Goal: Information Seeking & Learning: Learn about a topic

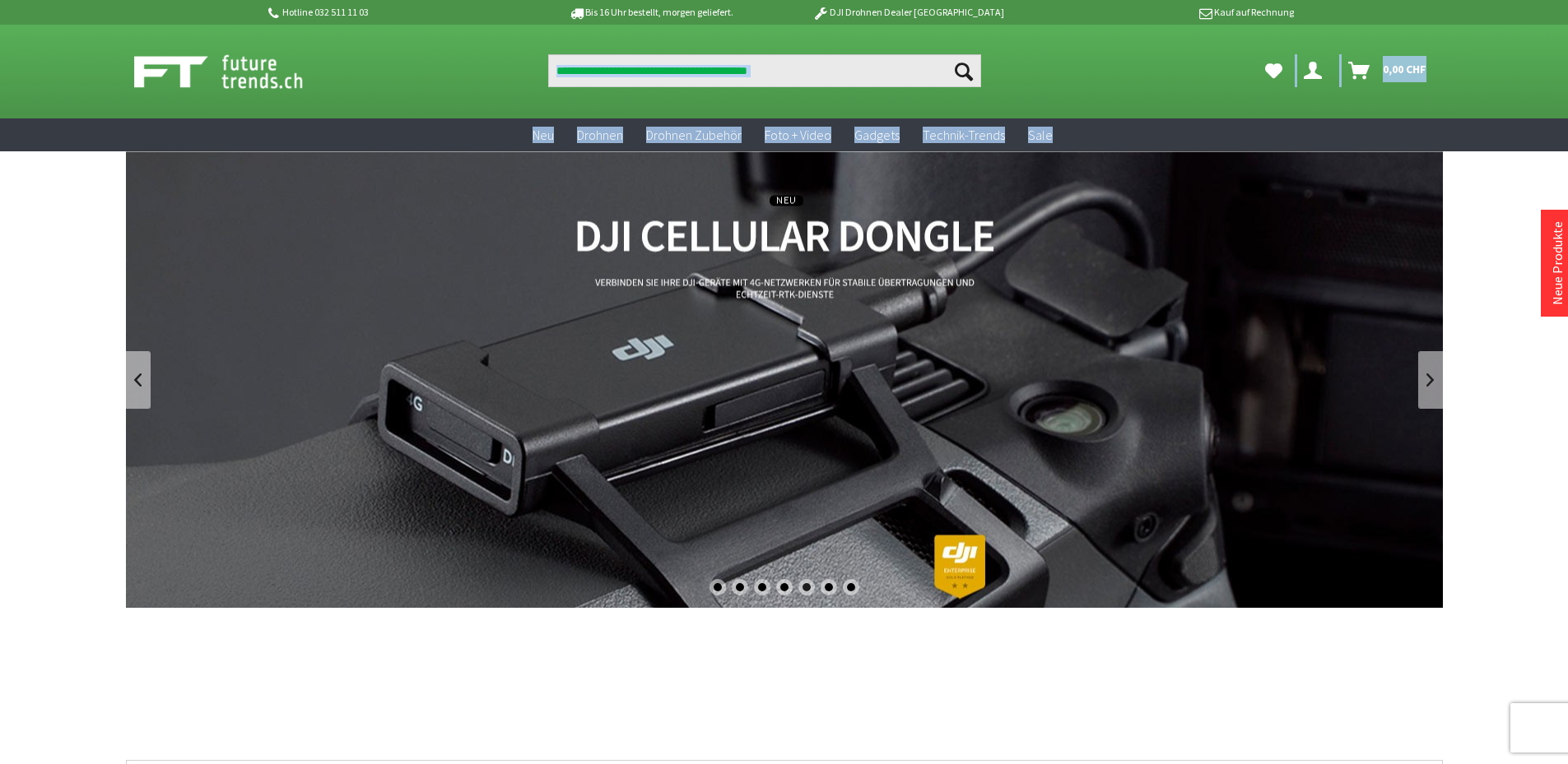
drag, startPoint x: 474, startPoint y: 72, endPoint x: 1095, endPoint y: 143, distance: 625.0
click at [1095, 143] on ul "Neu Drohnen Drohnen Zubehör Foto + Video Gadgets Technik-Trends Sale" at bounding box center [784, 134] width 1317 height 33
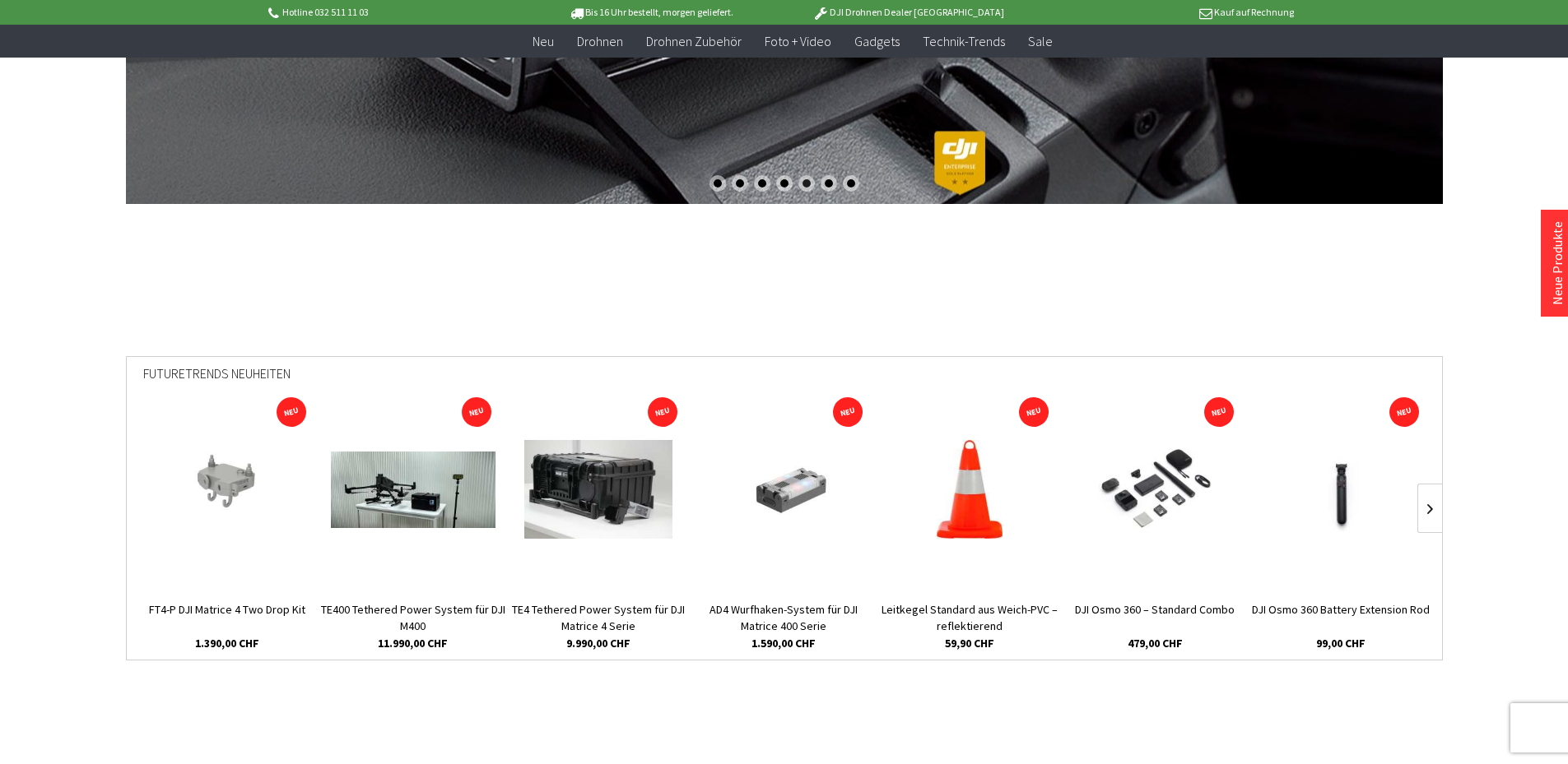
scroll to position [494, 0]
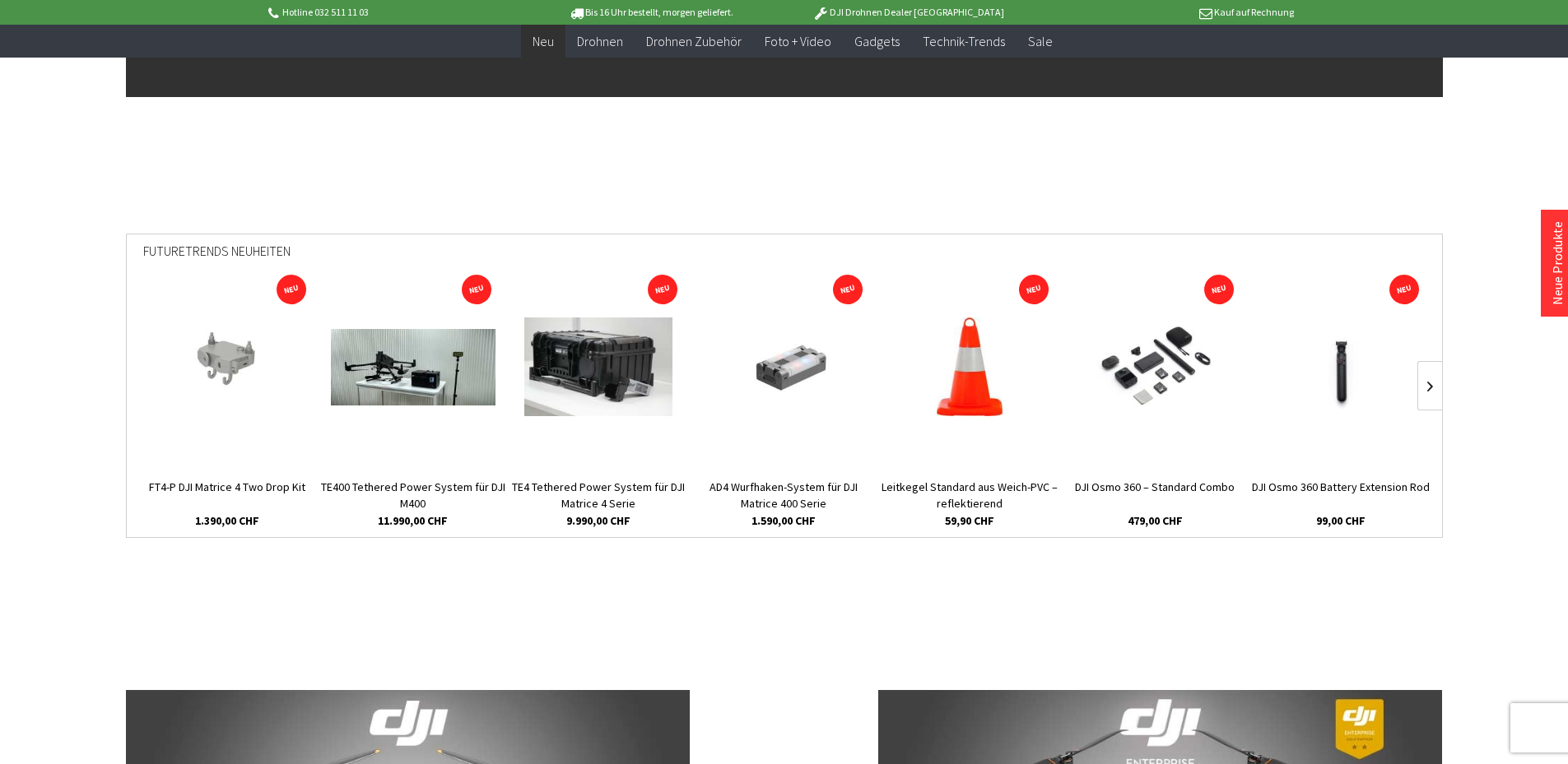
click at [548, 46] on span "Neu" at bounding box center [543, 41] width 21 height 17
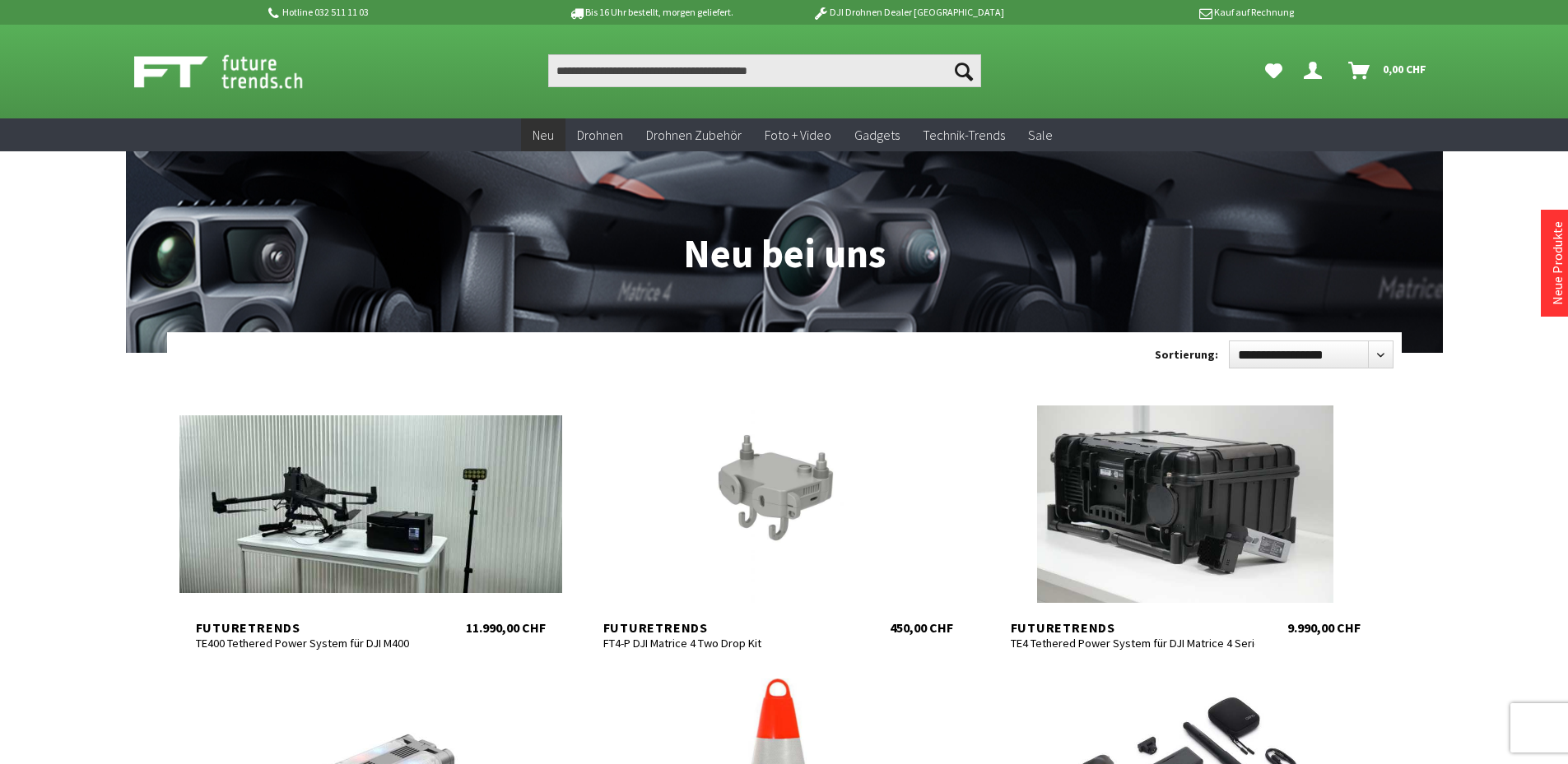
click at [684, 355] on form "**********" at bounding box center [776, 354] width 1235 height 28
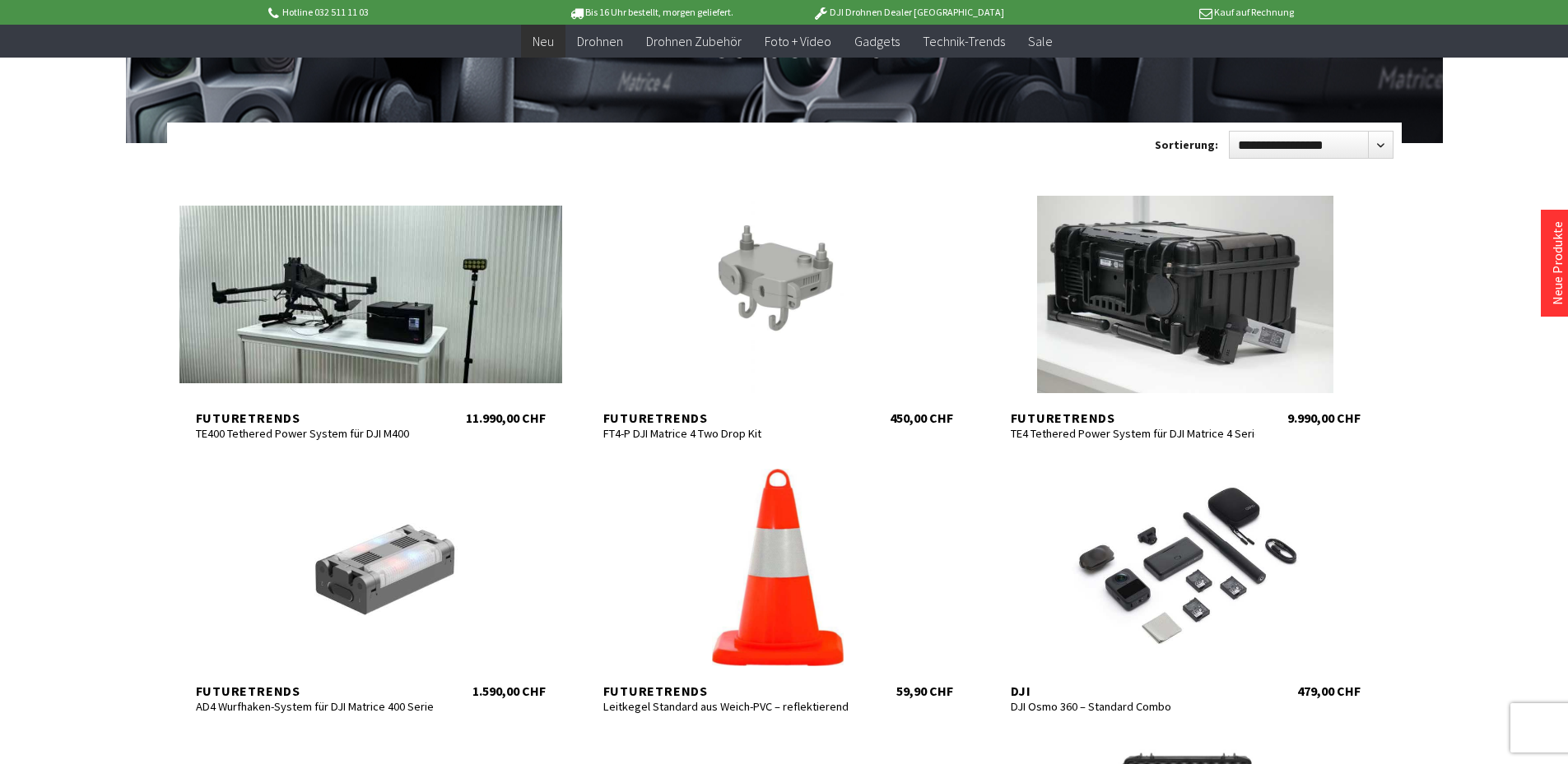
scroll to position [165, 0]
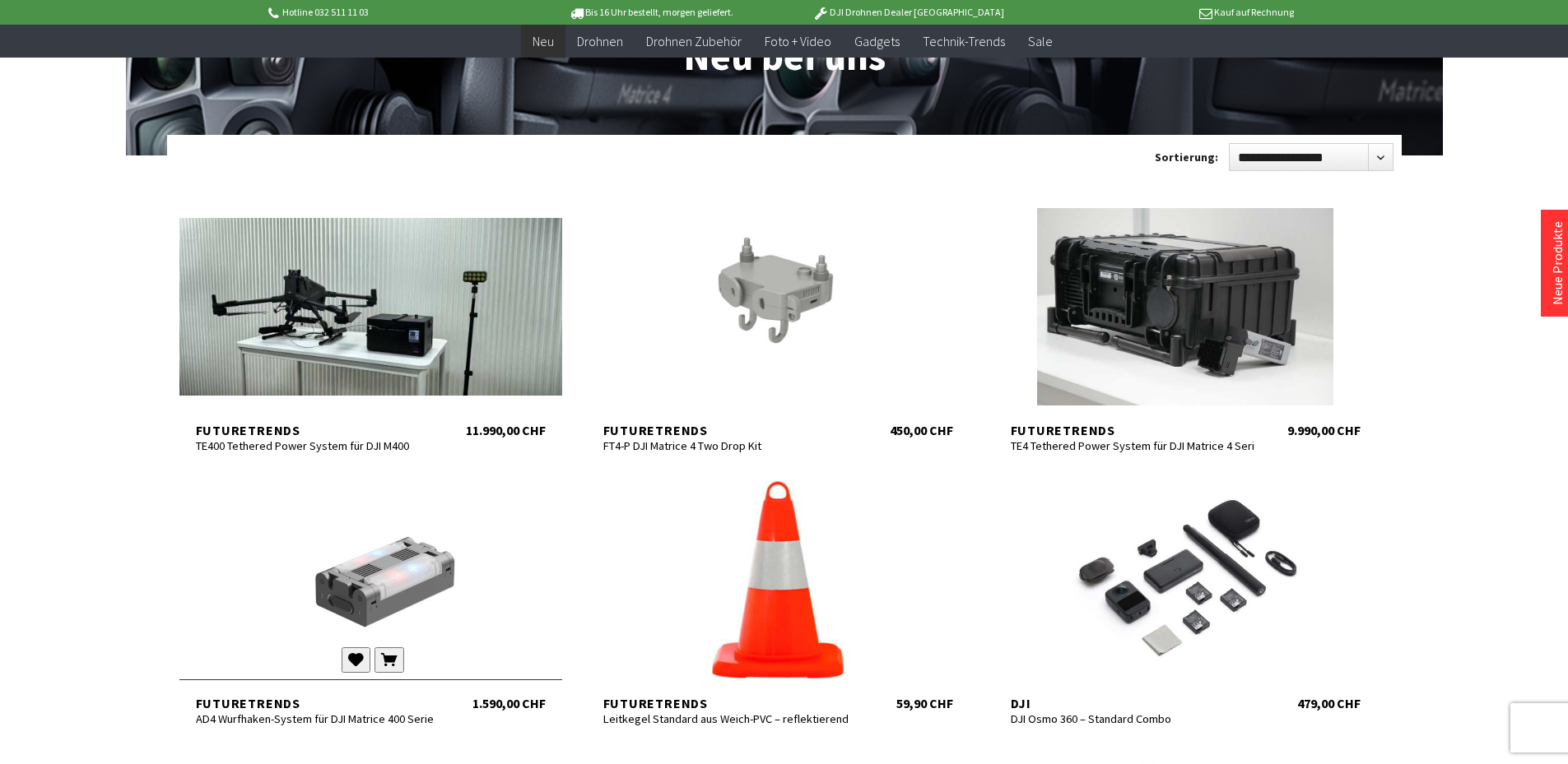
click at [366, 596] on div at bounding box center [371, 579] width 383 height 197
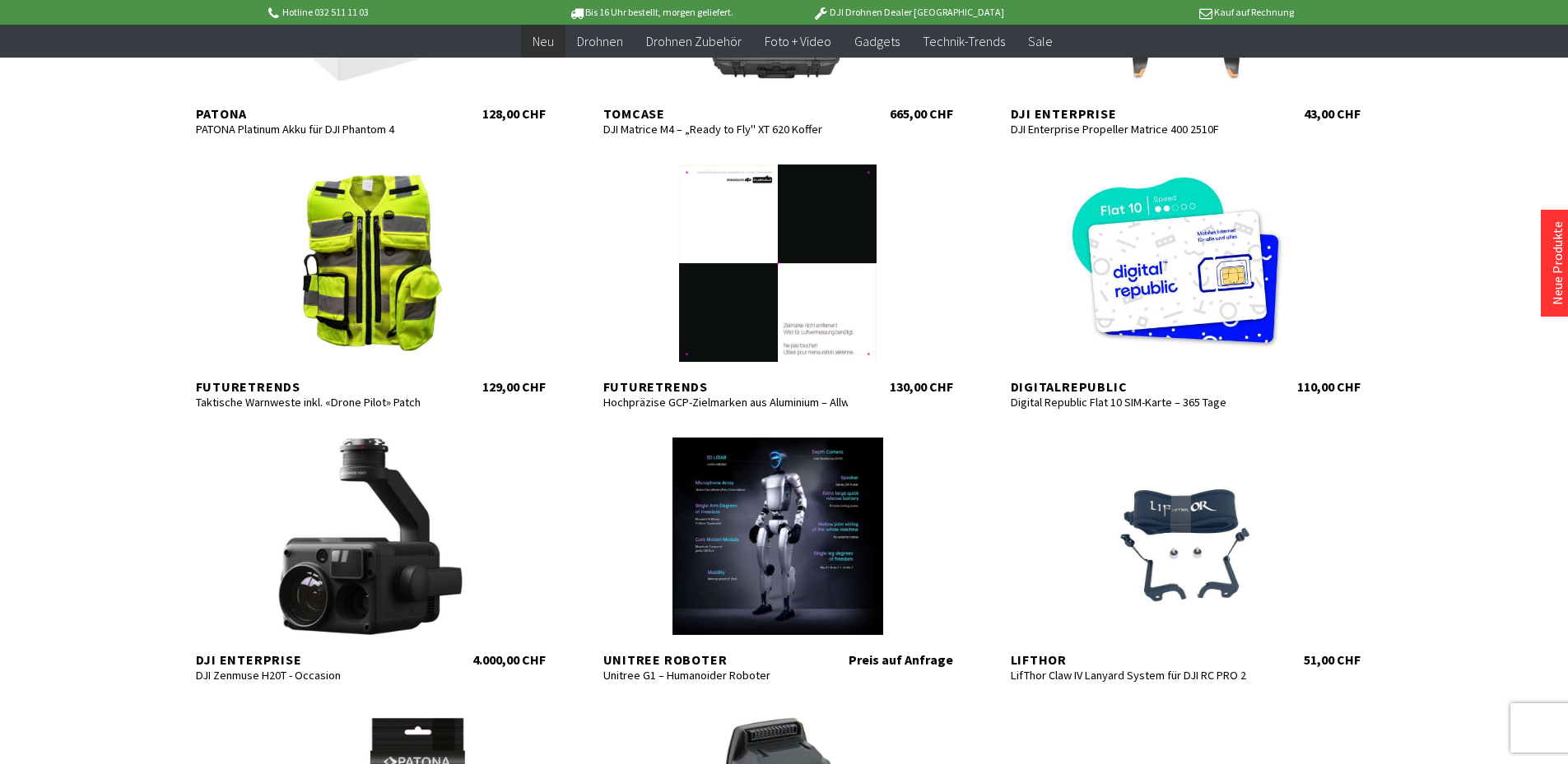
scroll to position [1316, 0]
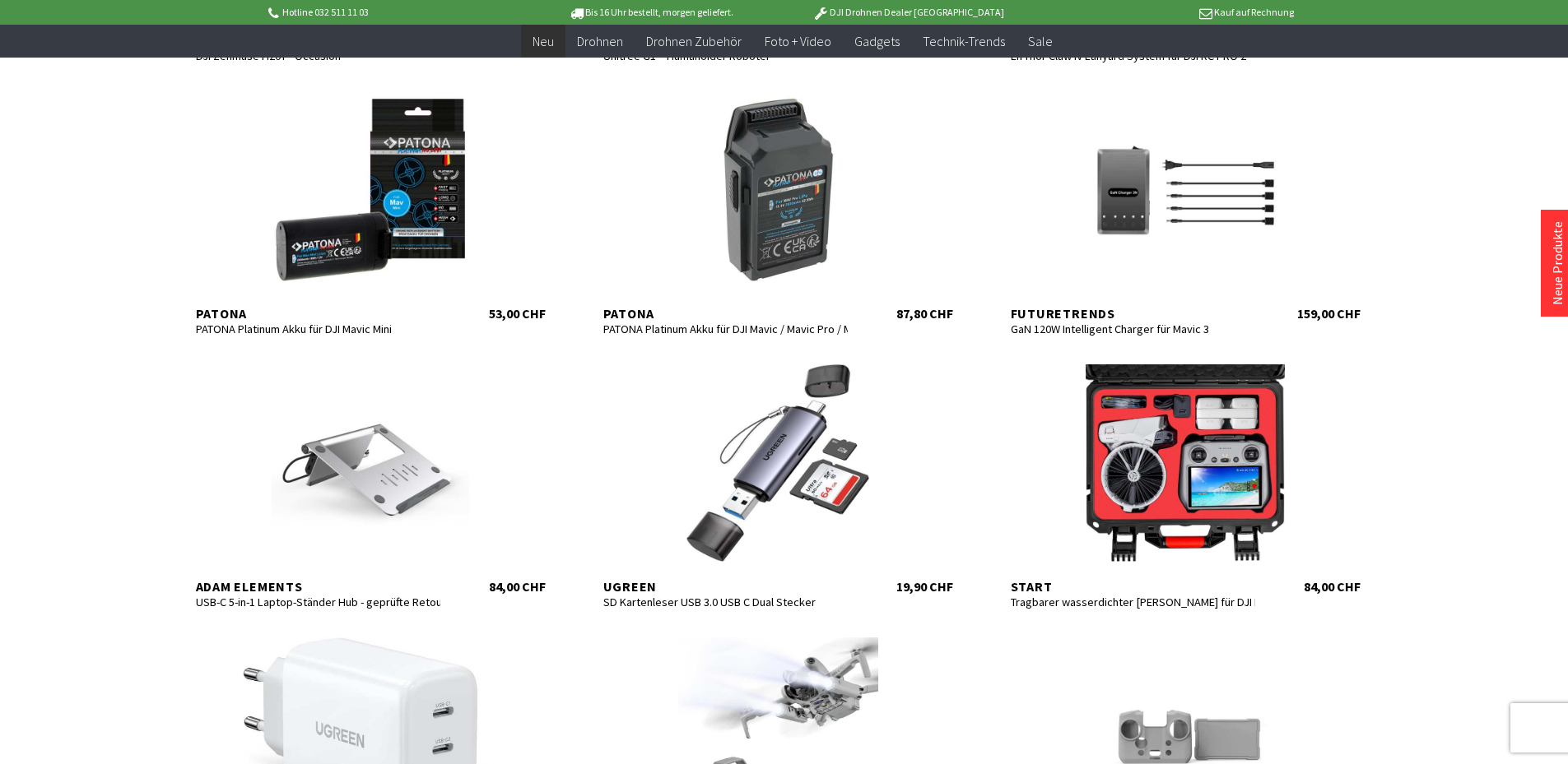
scroll to position [1975, 0]
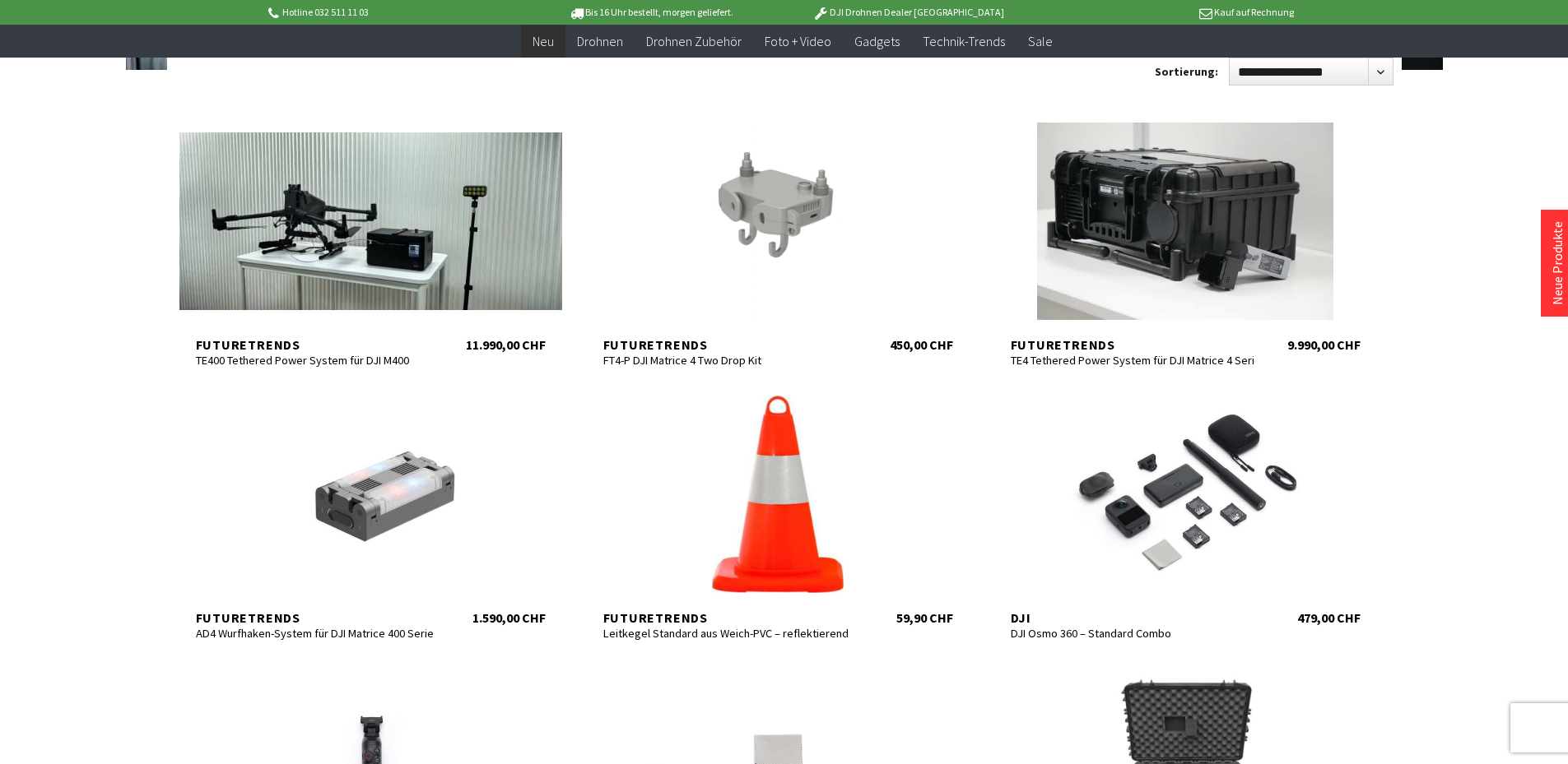
scroll to position [247, 0]
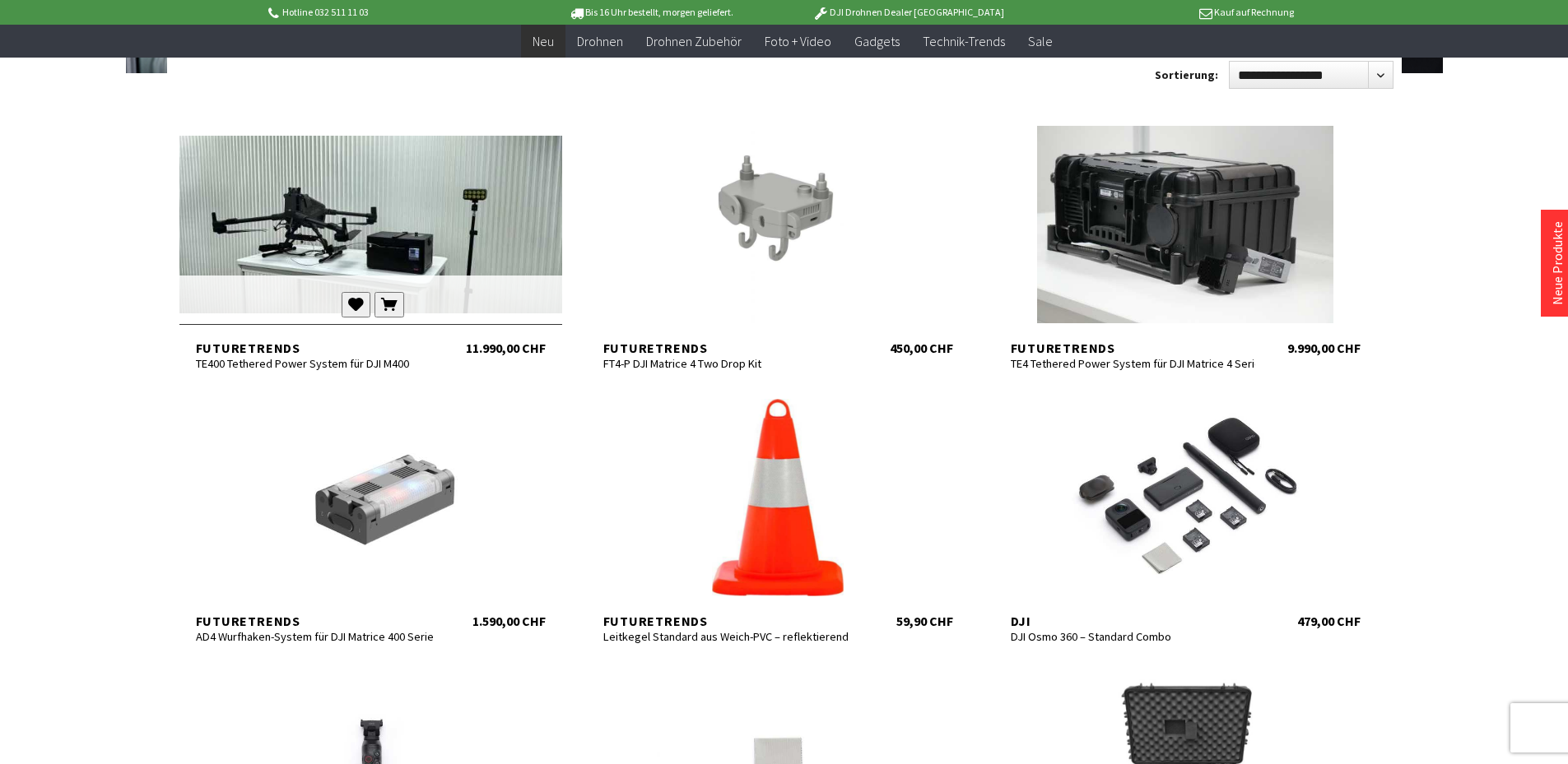
click at [293, 228] on div at bounding box center [371, 224] width 383 height 197
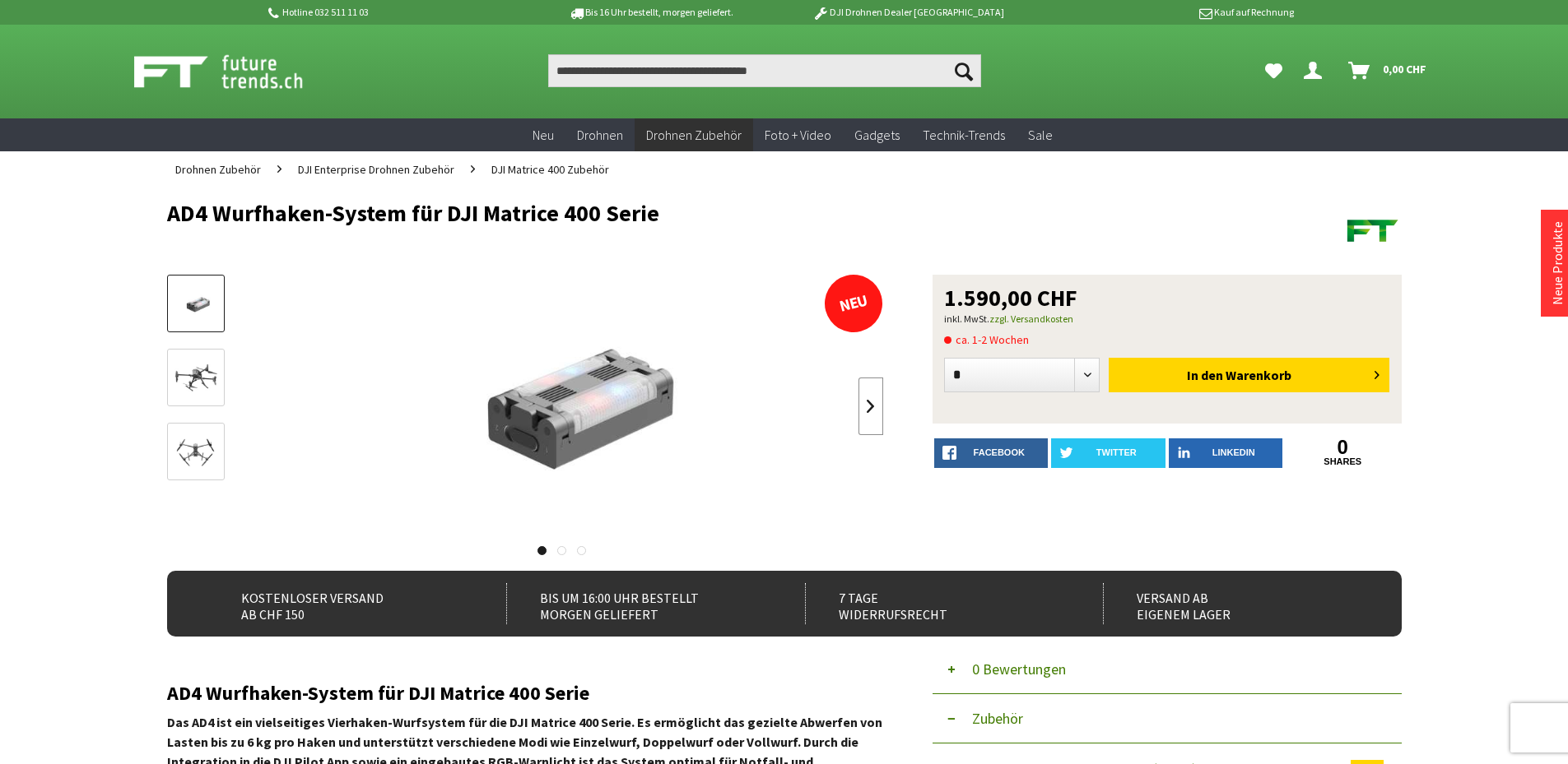
click at [868, 403] on link at bounding box center [870, 406] width 24 height 58
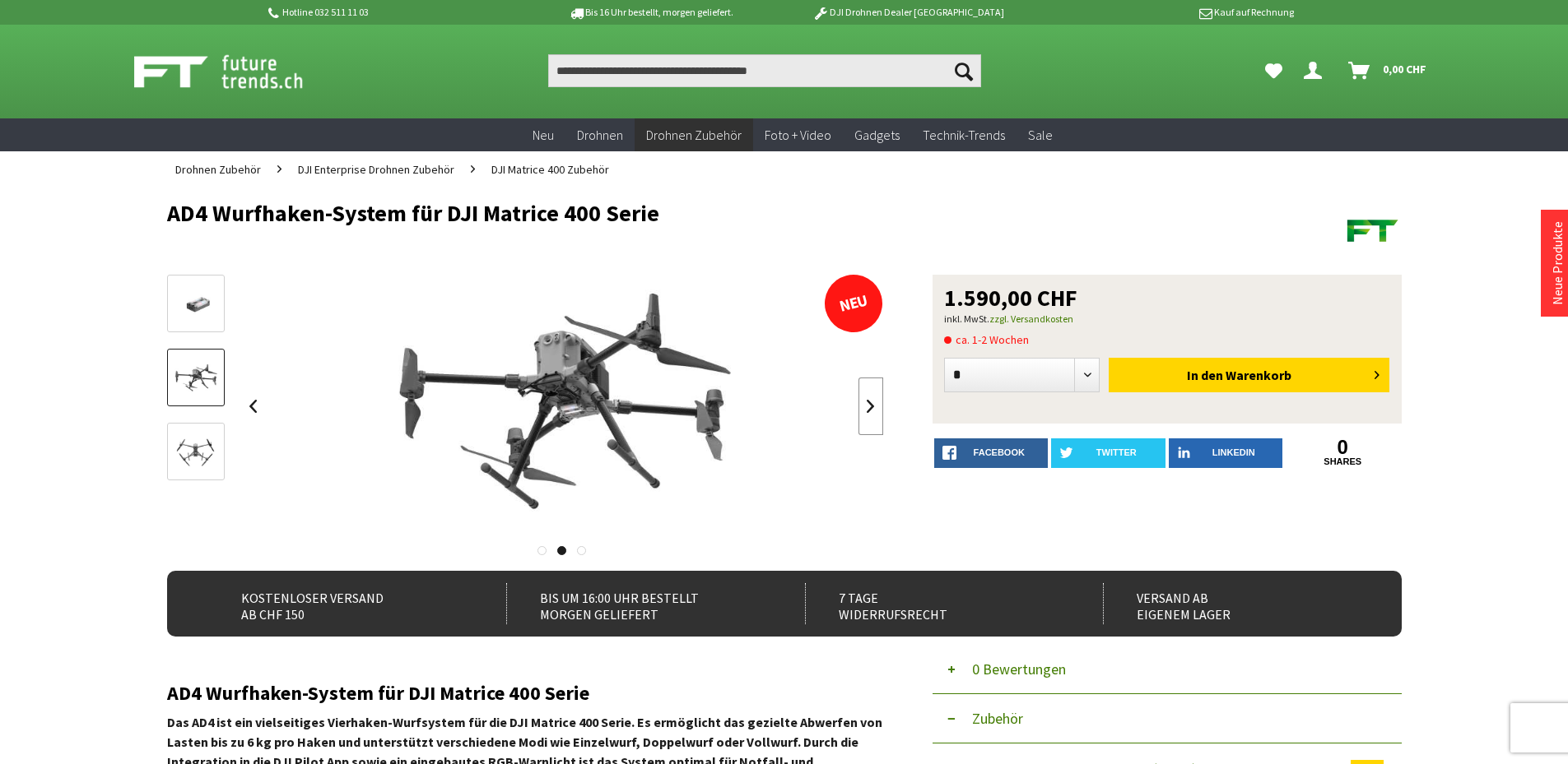
click at [868, 403] on link at bounding box center [870, 406] width 24 height 58
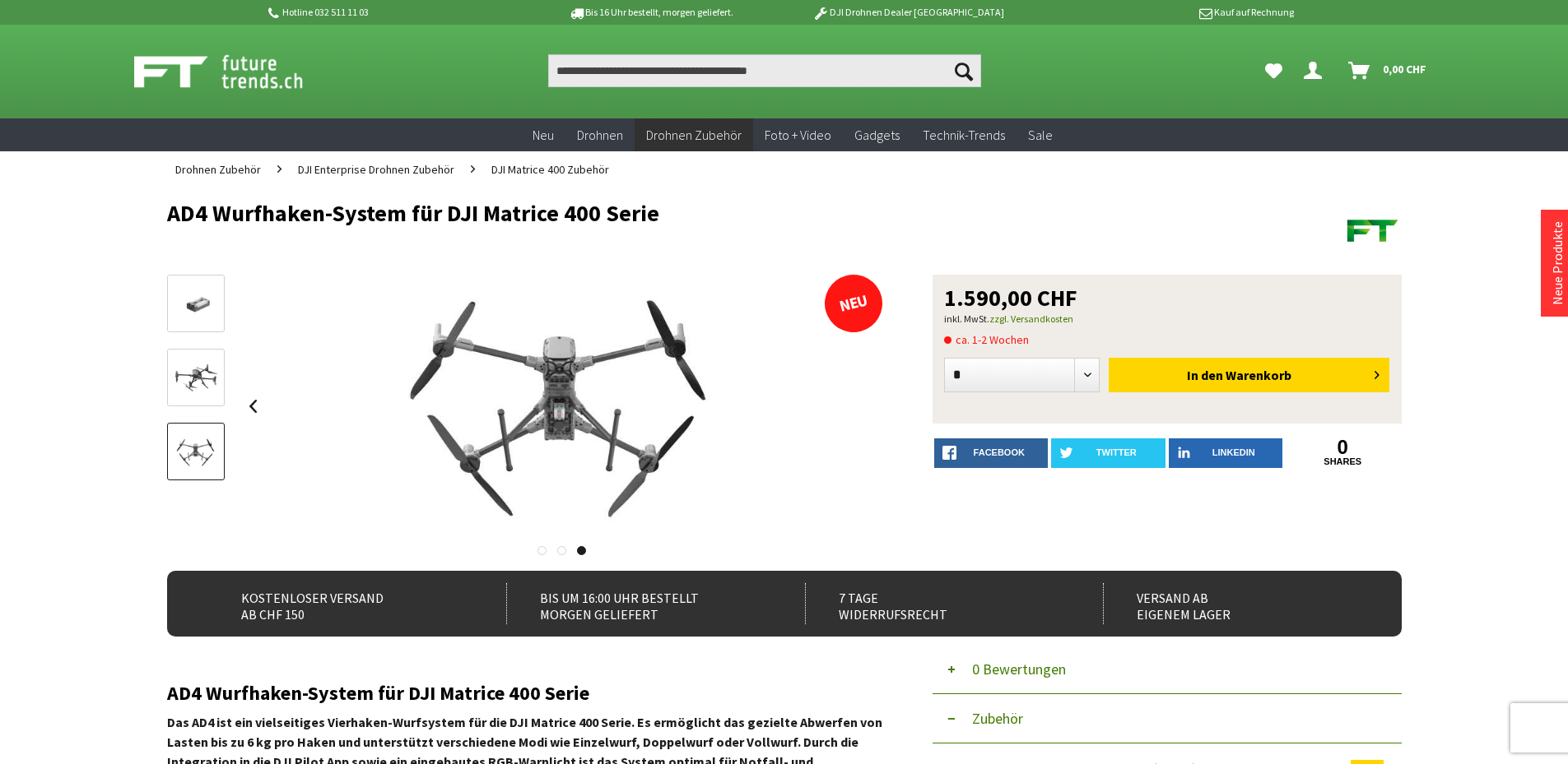
click at [868, 403] on div at bounding box center [562, 406] width 642 height 264
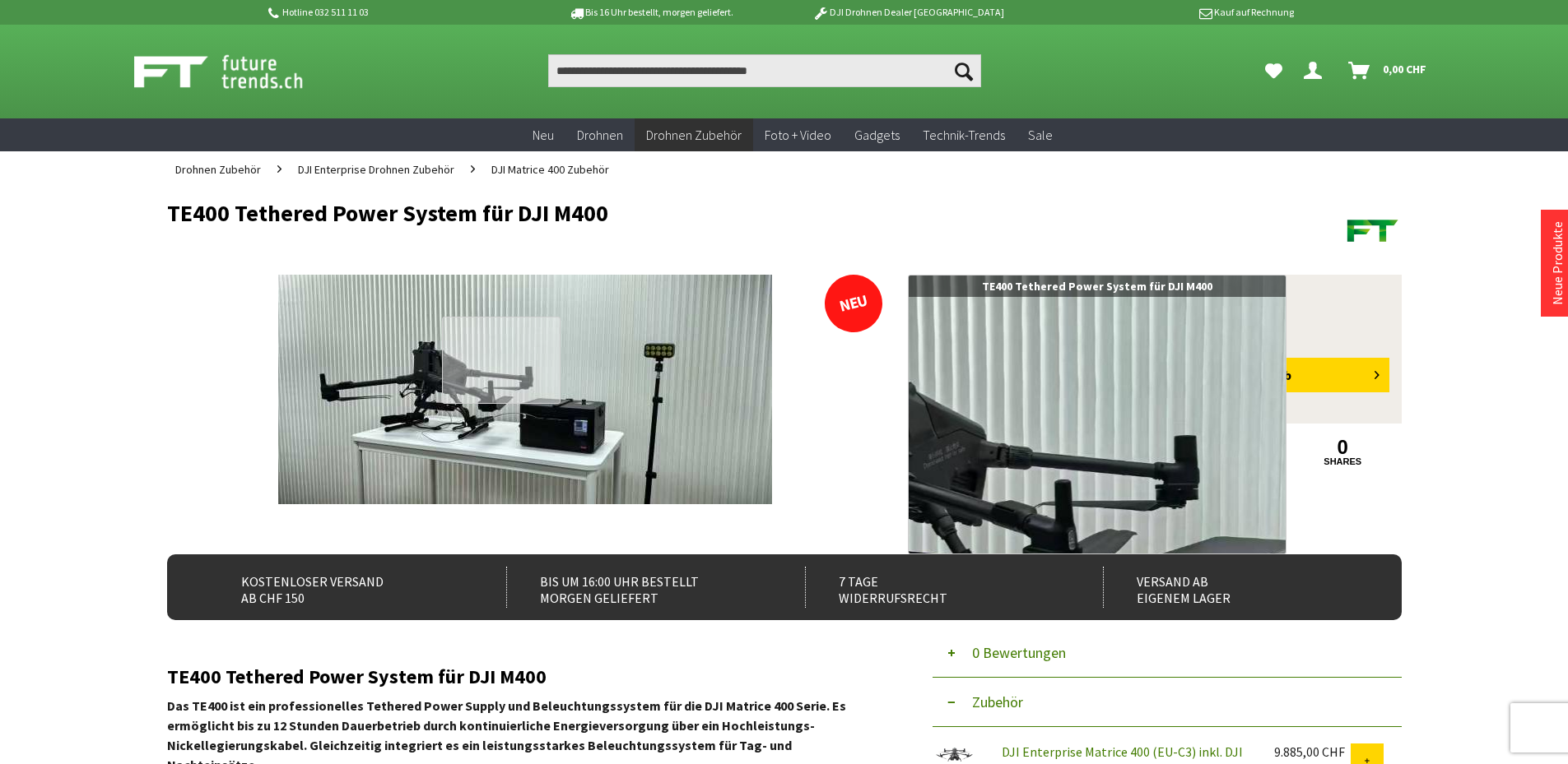
click at [501, 360] on div at bounding box center [501, 360] width 118 height 87
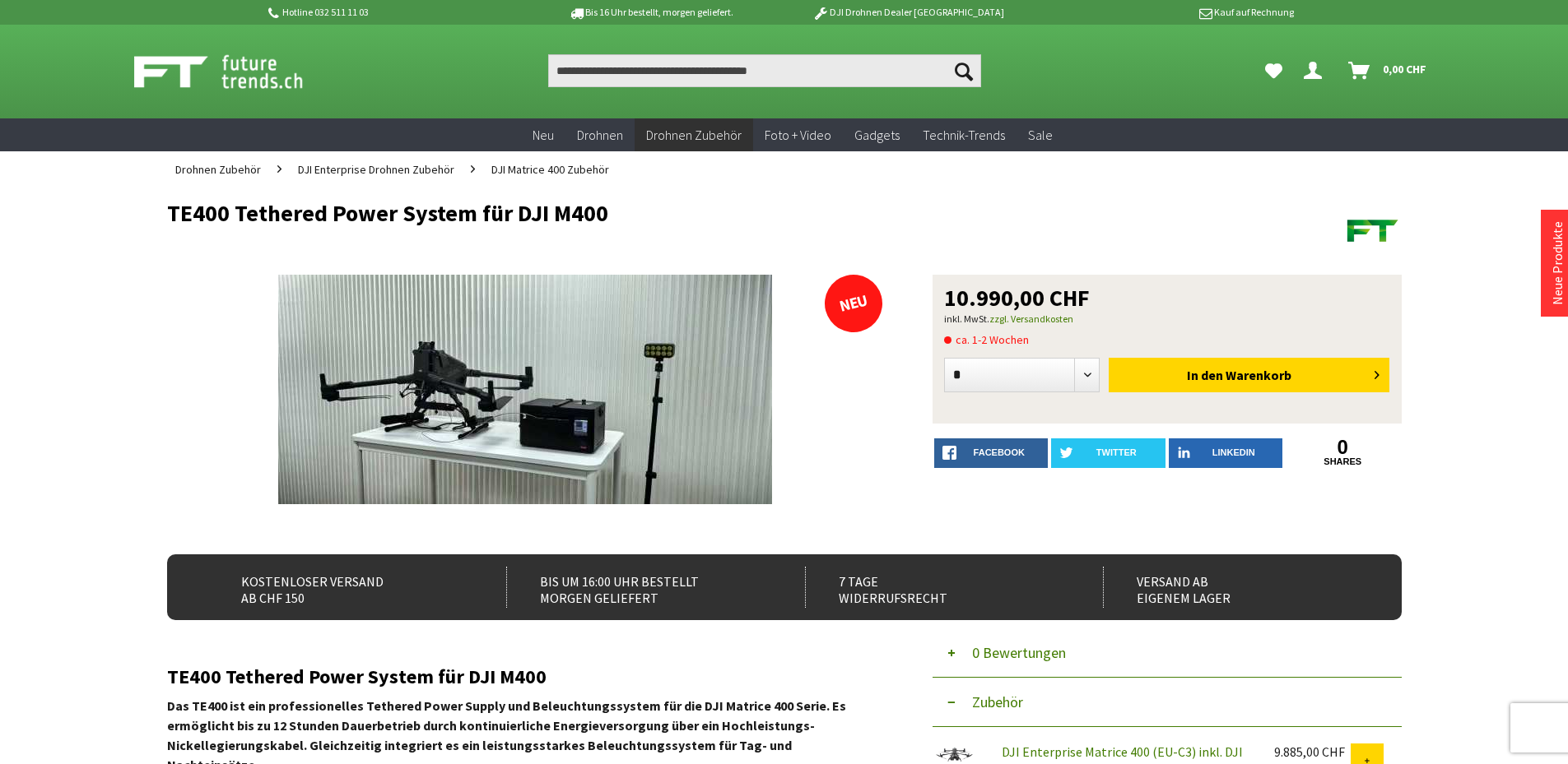
click at [1114, 223] on h1 "TE400 Tethered Power System für DJI M400" at bounding box center [661, 212] width 988 height 24
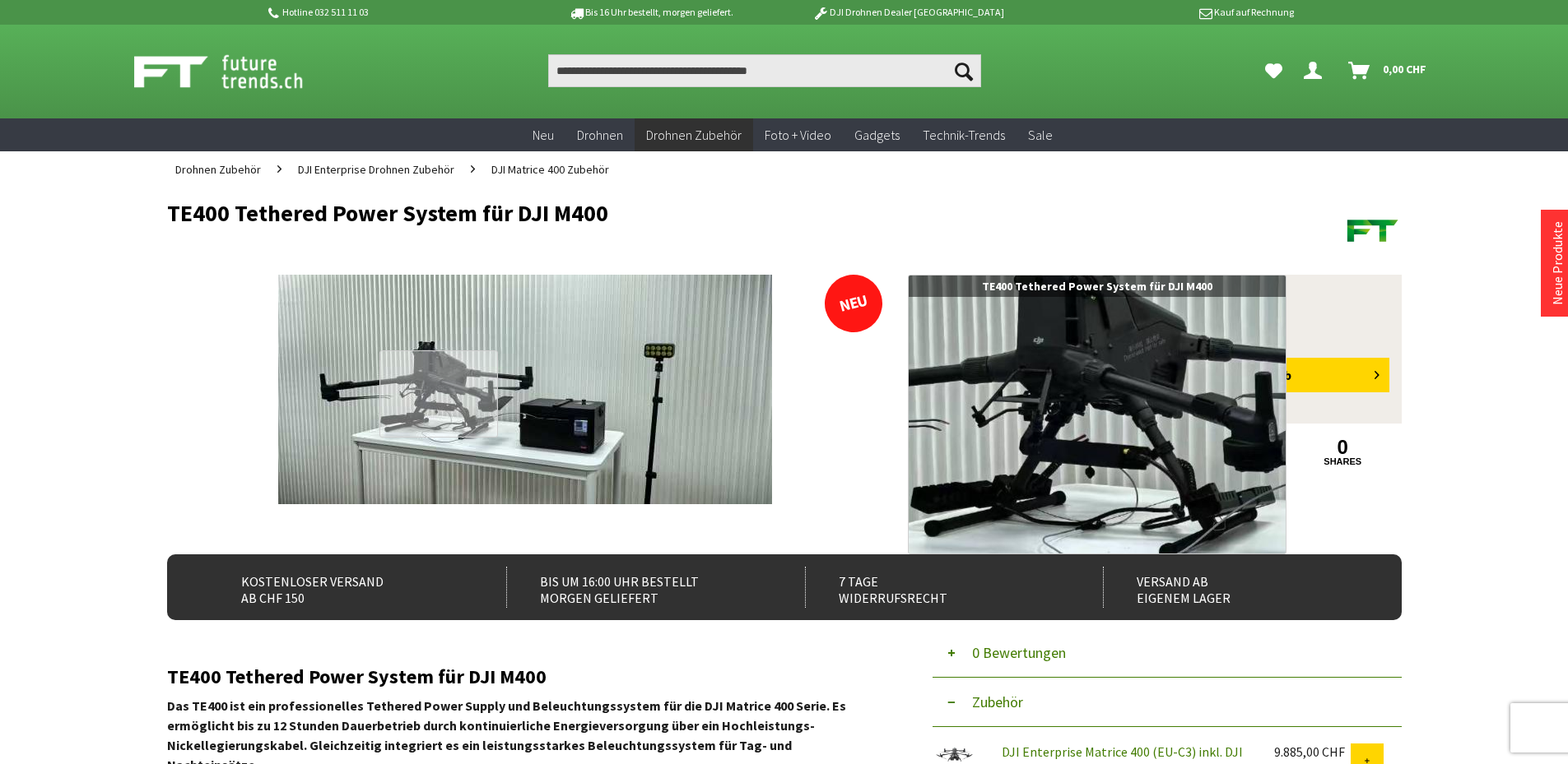
click at [438, 393] on div at bounding box center [438, 394] width 118 height 87
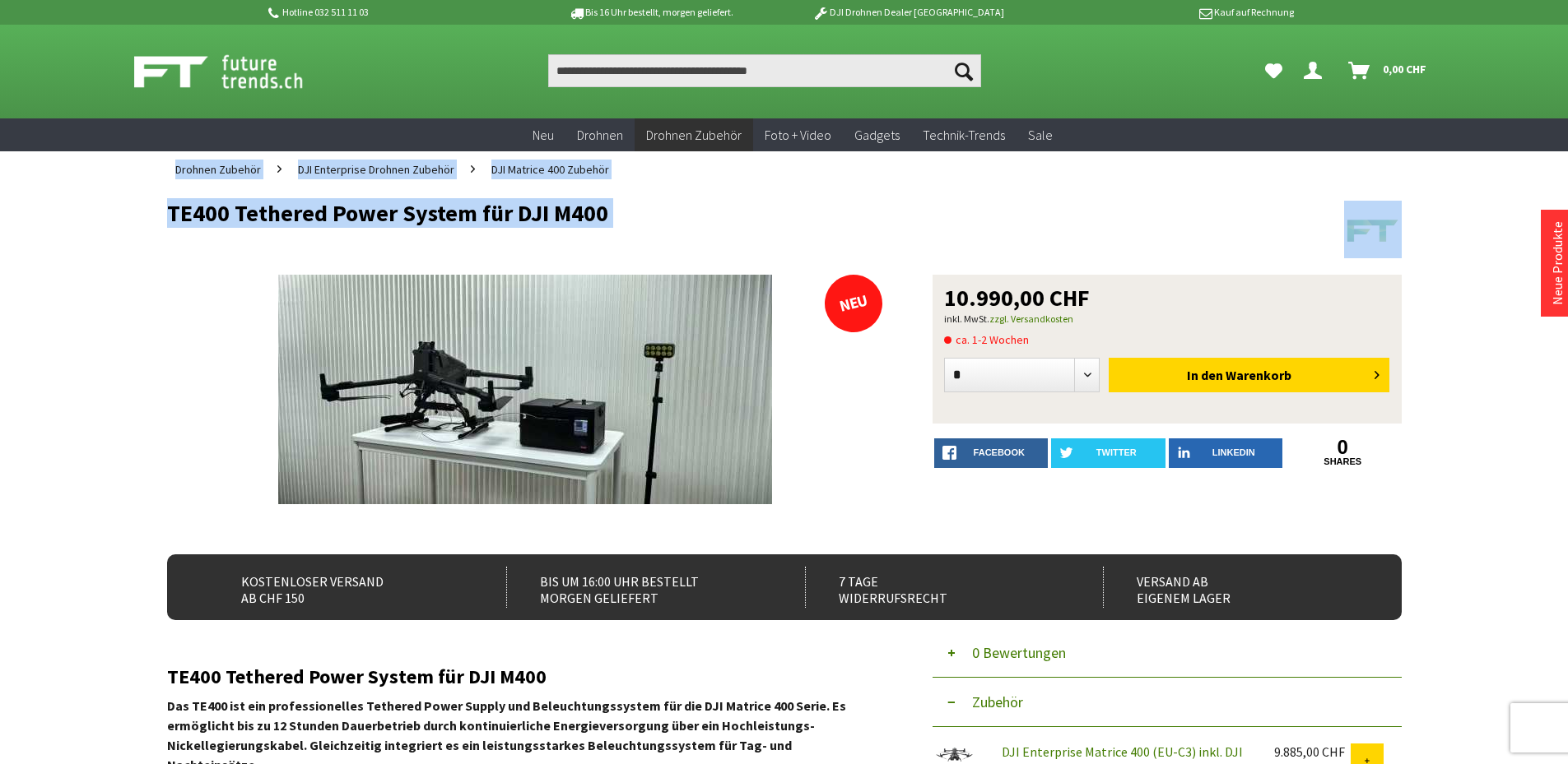
drag, startPoint x: 80, startPoint y: 183, endPoint x: 1030, endPoint y: 240, distance: 951.7
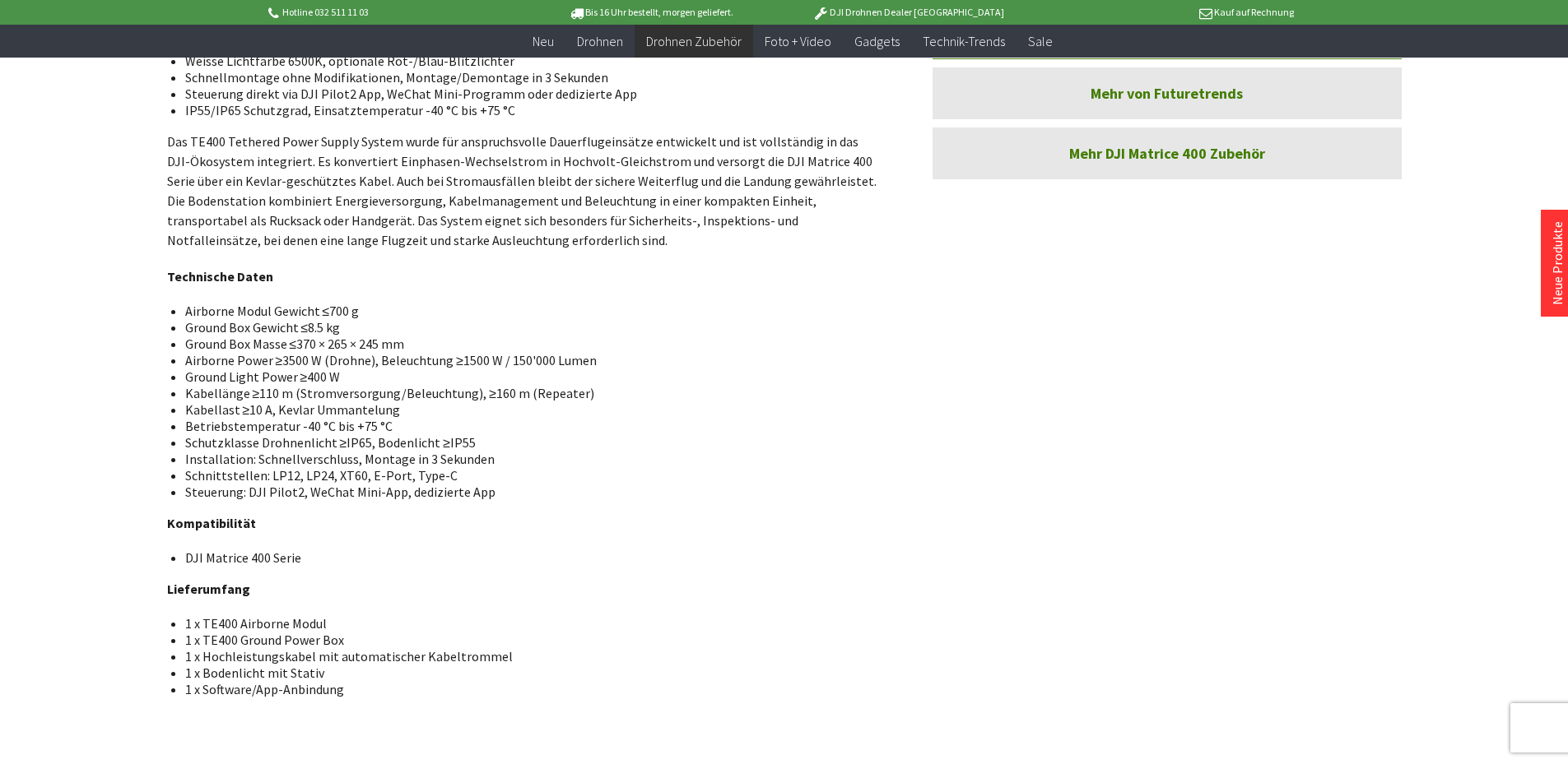
scroll to position [740, 0]
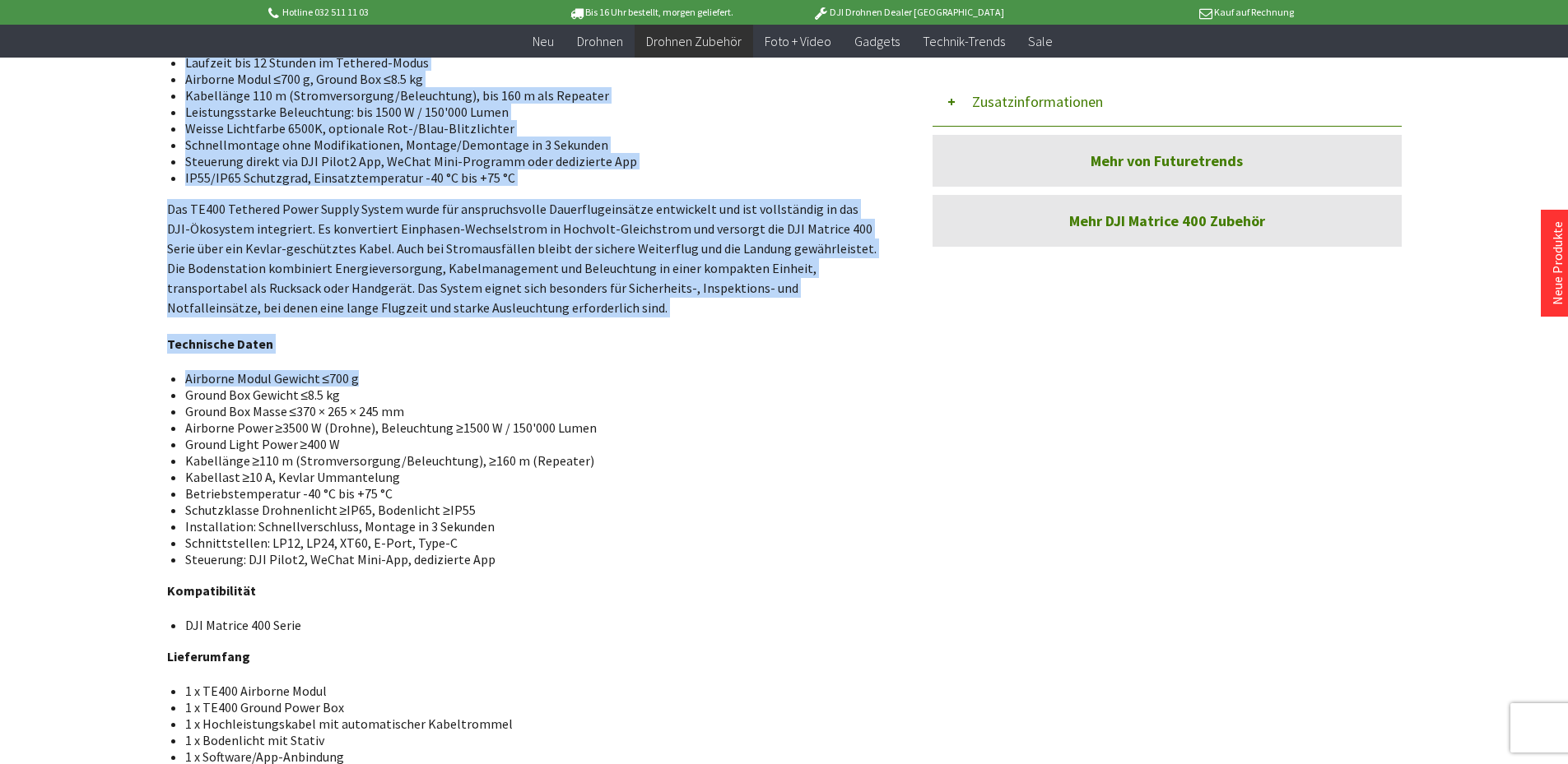
drag, startPoint x: 164, startPoint y: 192, endPoint x: 585, endPoint y: 345, distance: 447.9
click at [585, 345] on div "Menü schließen Kategorien Neu Drohnen Drohnen Zubehör DJI Enterprise Drohnen Zu…" at bounding box center [784, 117] width 1317 height 1405
click at [585, 345] on div "TE400 Tethered Power System für DJI M400 Das TE400 ist ein professionelles Teth…" at bounding box center [525, 329] width 716 height 872
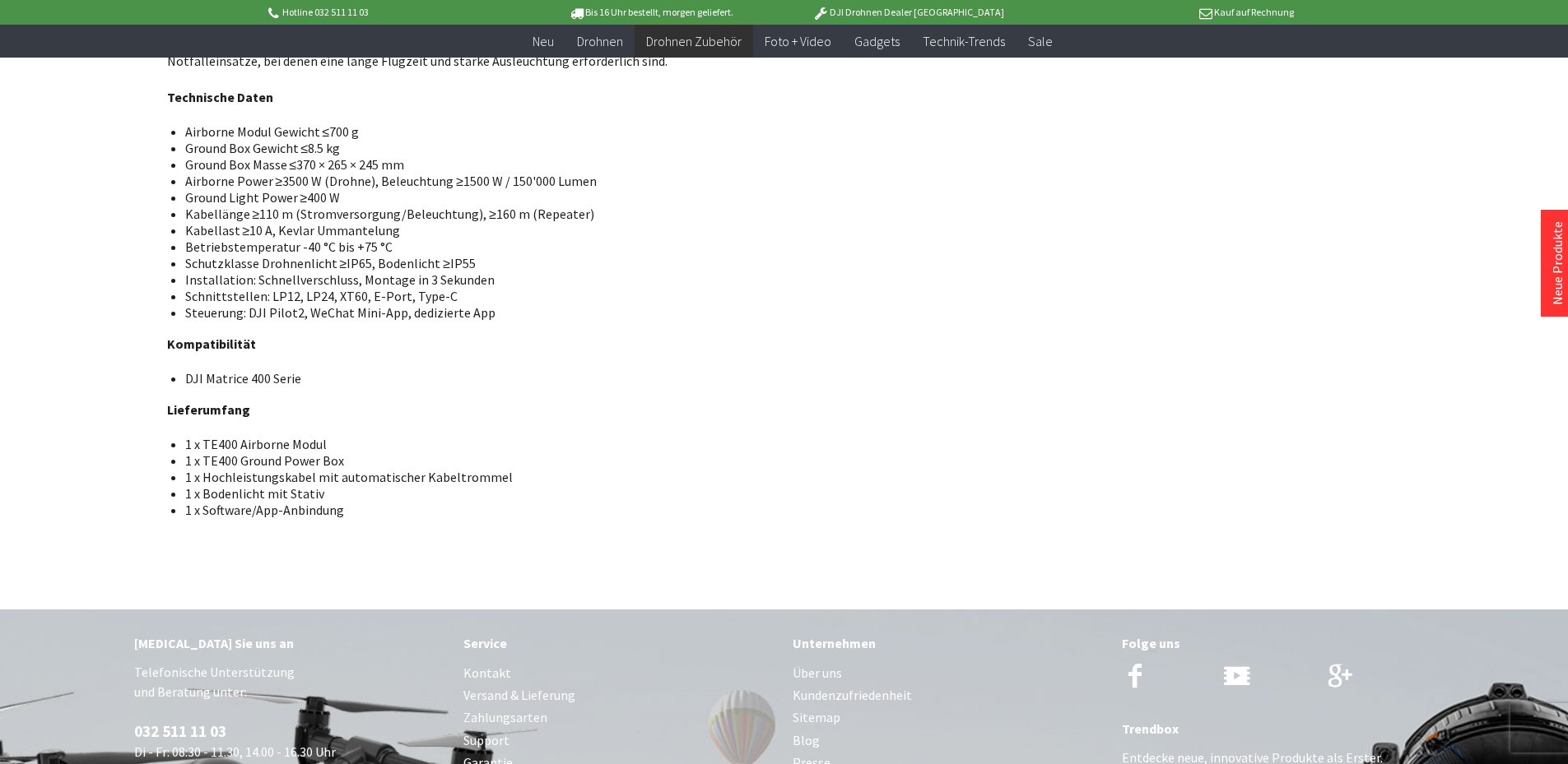
scroll to position [0, 0]
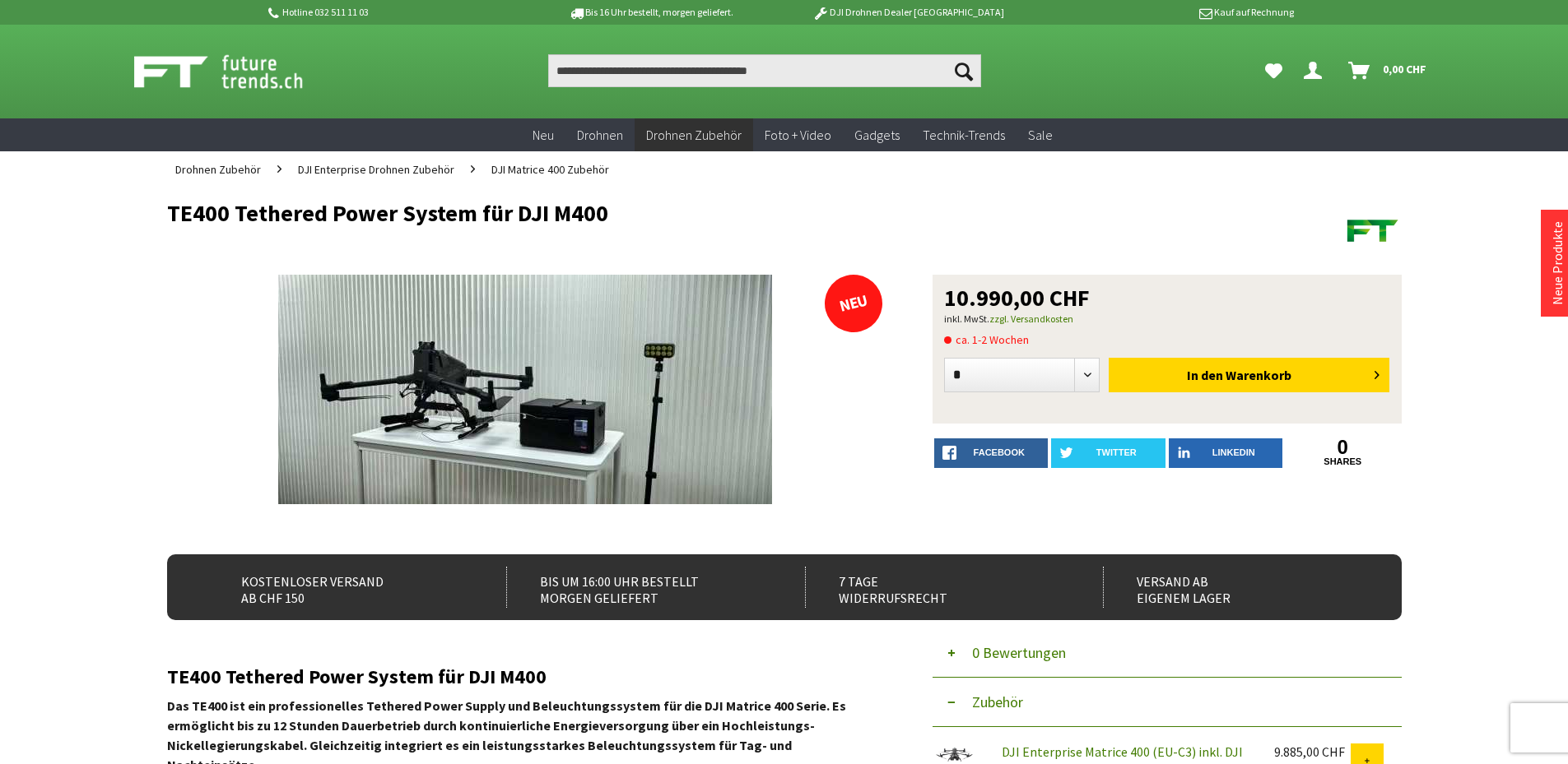
click at [451, 222] on h1 "TE400 Tethered Power System für DJI M400" at bounding box center [661, 212] width 988 height 24
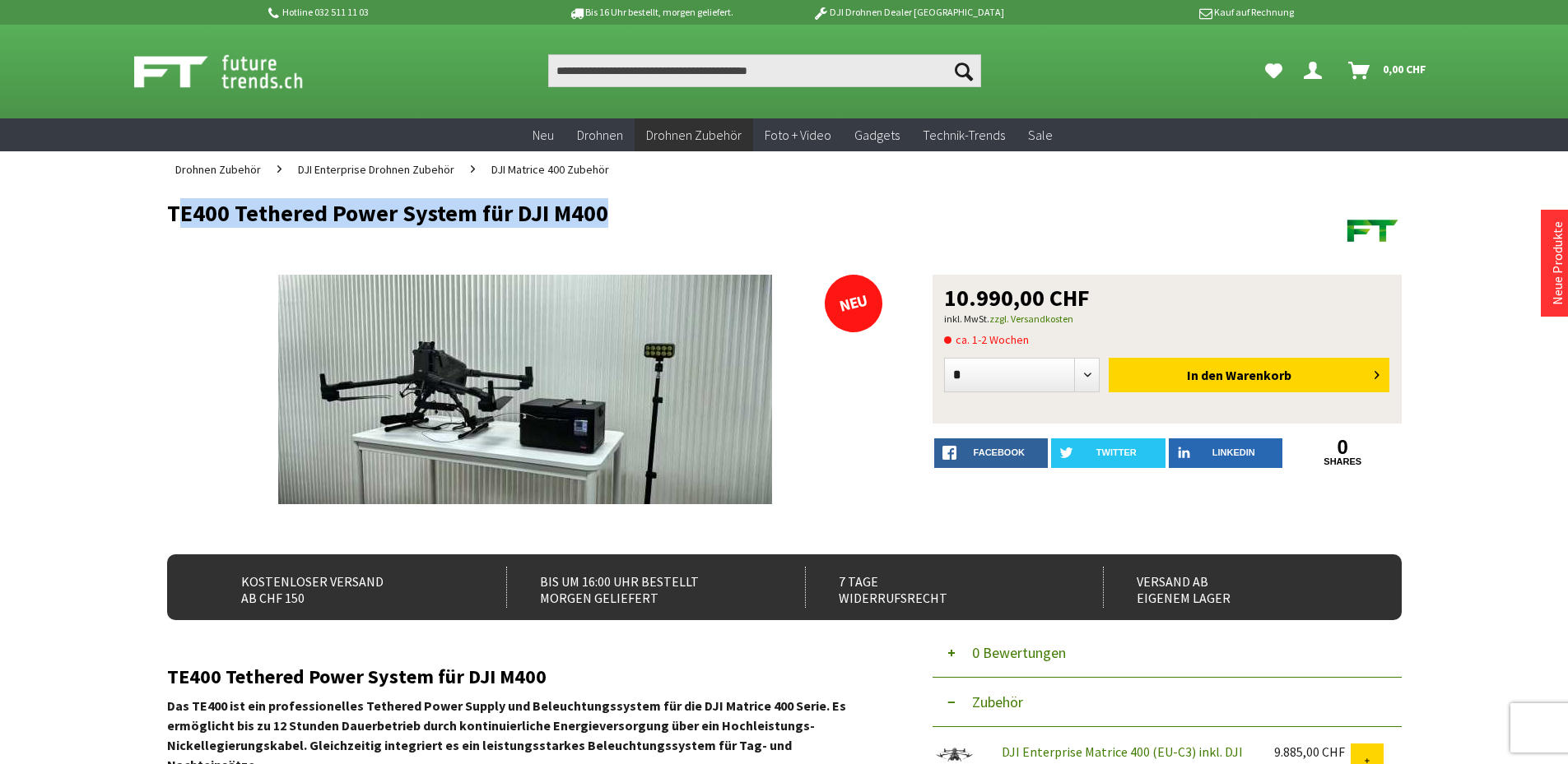
click at [451, 222] on h1 "TE400 Tethered Power System für DJI M400" at bounding box center [661, 212] width 988 height 24
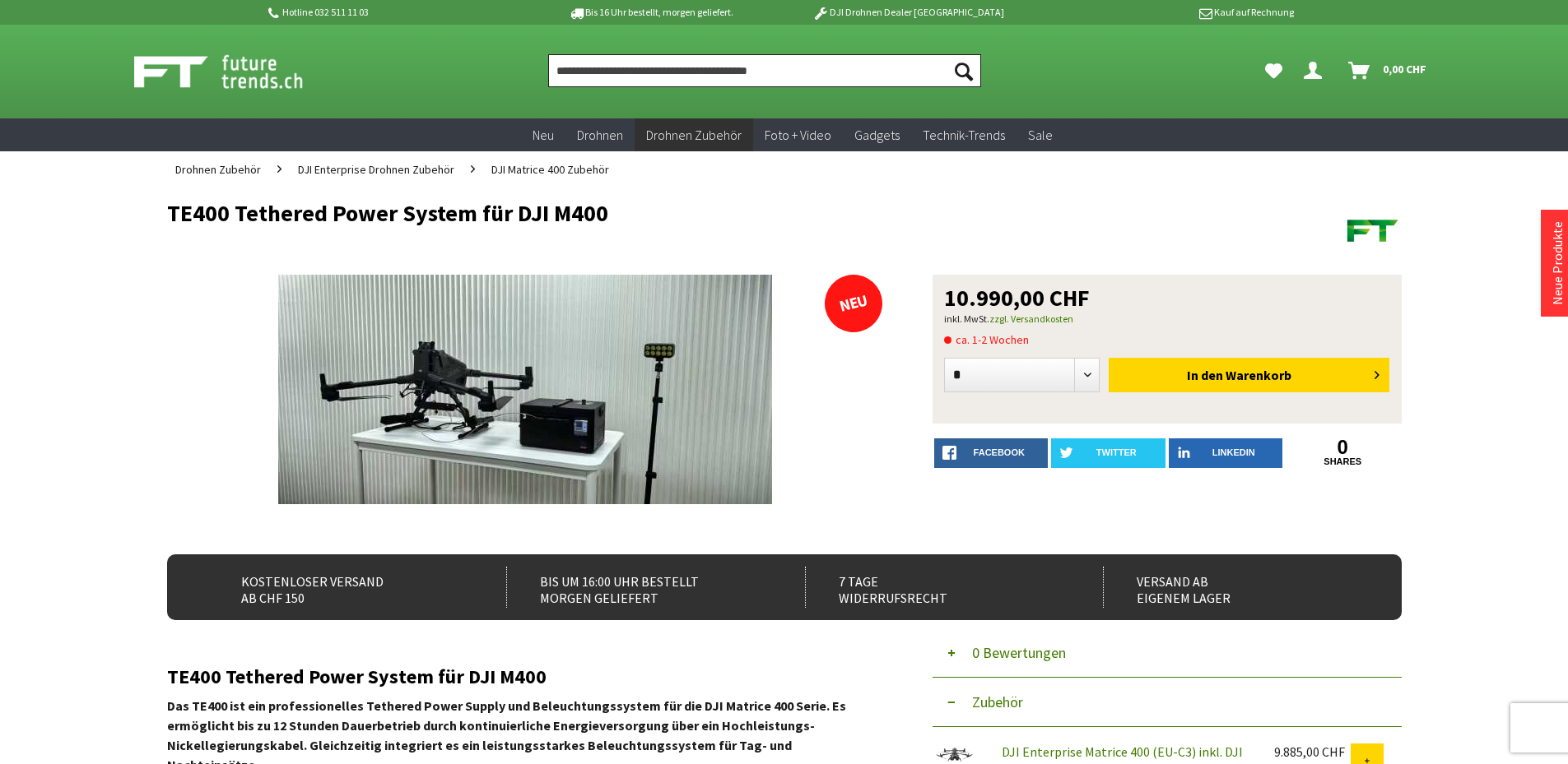
drag, startPoint x: 651, startPoint y: 76, endPoint x: 742, endPoint y: 149, distance: 116.7
click at [651, 76] on input "Produkt, Marke, Kategorie, EAN, Artikelnummer…" at bounding box center [764, 71] width 433 height 33
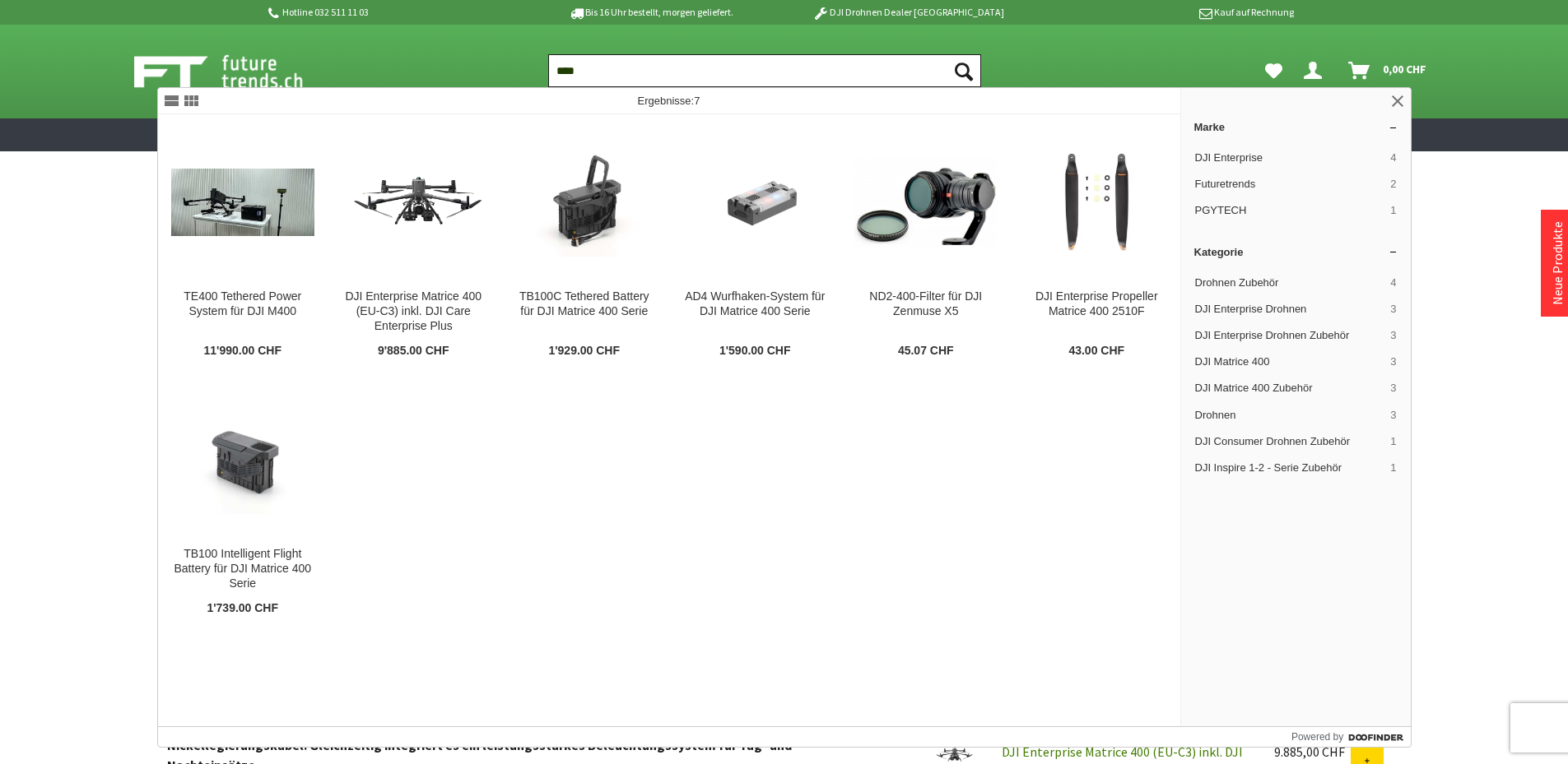
type input "****"
click at [947, 55] on button "Suchen" at bounding box center [963, 71] width 34 height 33
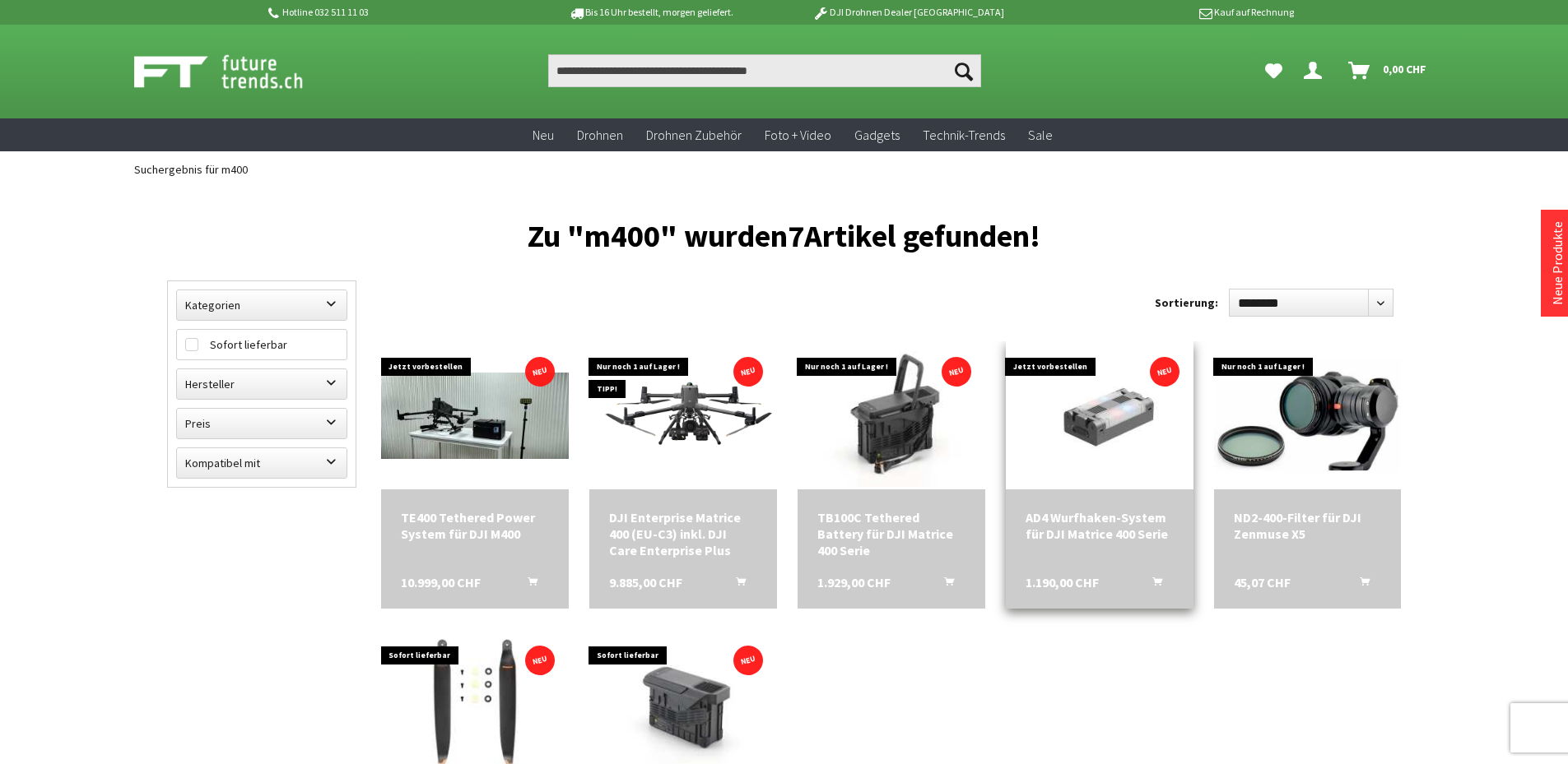
click at [1088, 434] on img at bounding box center [1099, 416] width 187 height 128
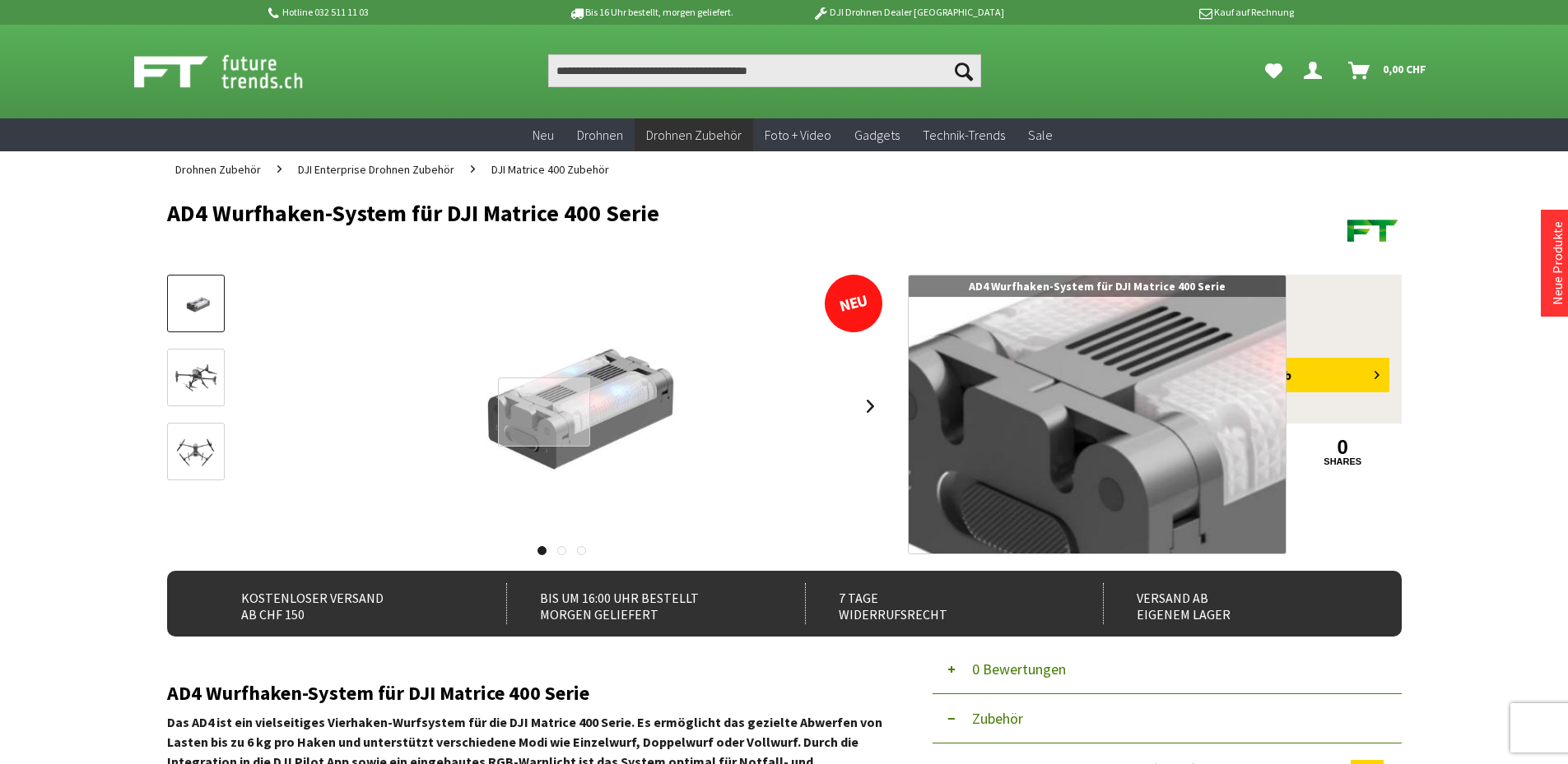
click at [544, 411] on div at bounding box center [544, 411] width 93 height 68
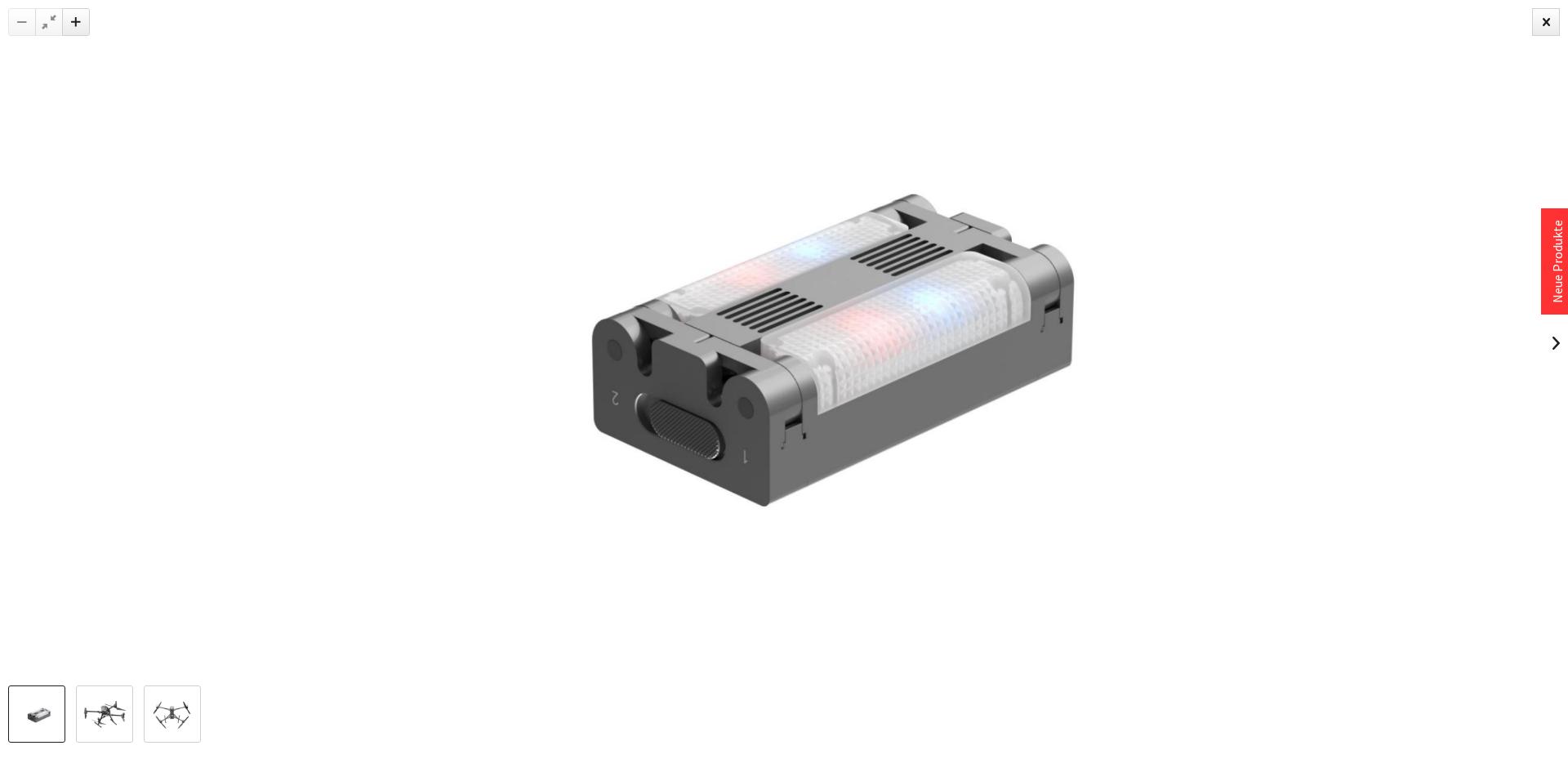
click at [1241, 301] on img at bounding box center [784, 343] width 1007 height 686
click at [1555, 21] on div at bounding box center [1545, 22] width 28 height 28
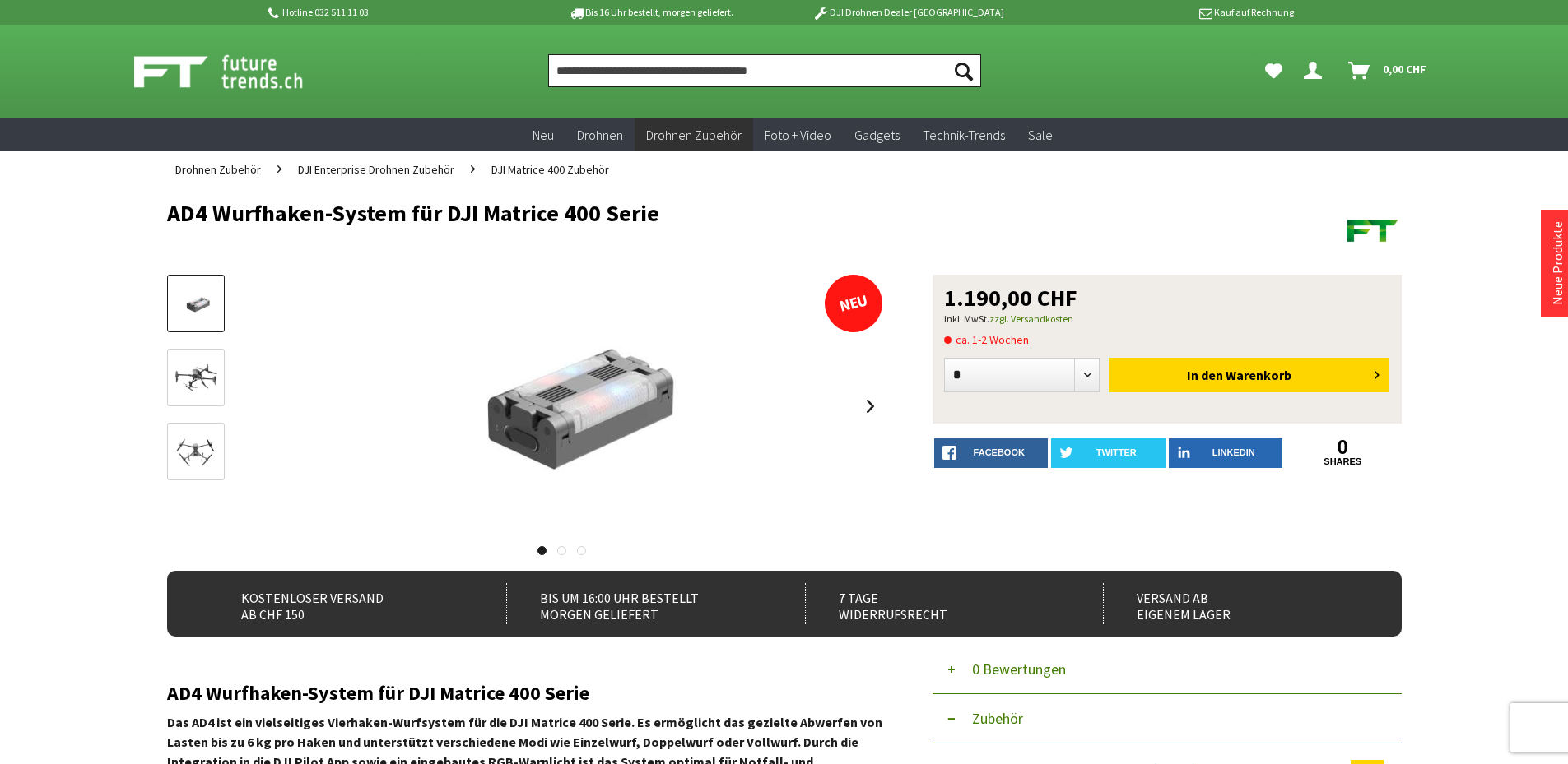
click at [698, 68] on input "Produkt, Marke, Kategorie, EAN, Artikelnummer…" at bounding box center [764, 71] width 433 height 33
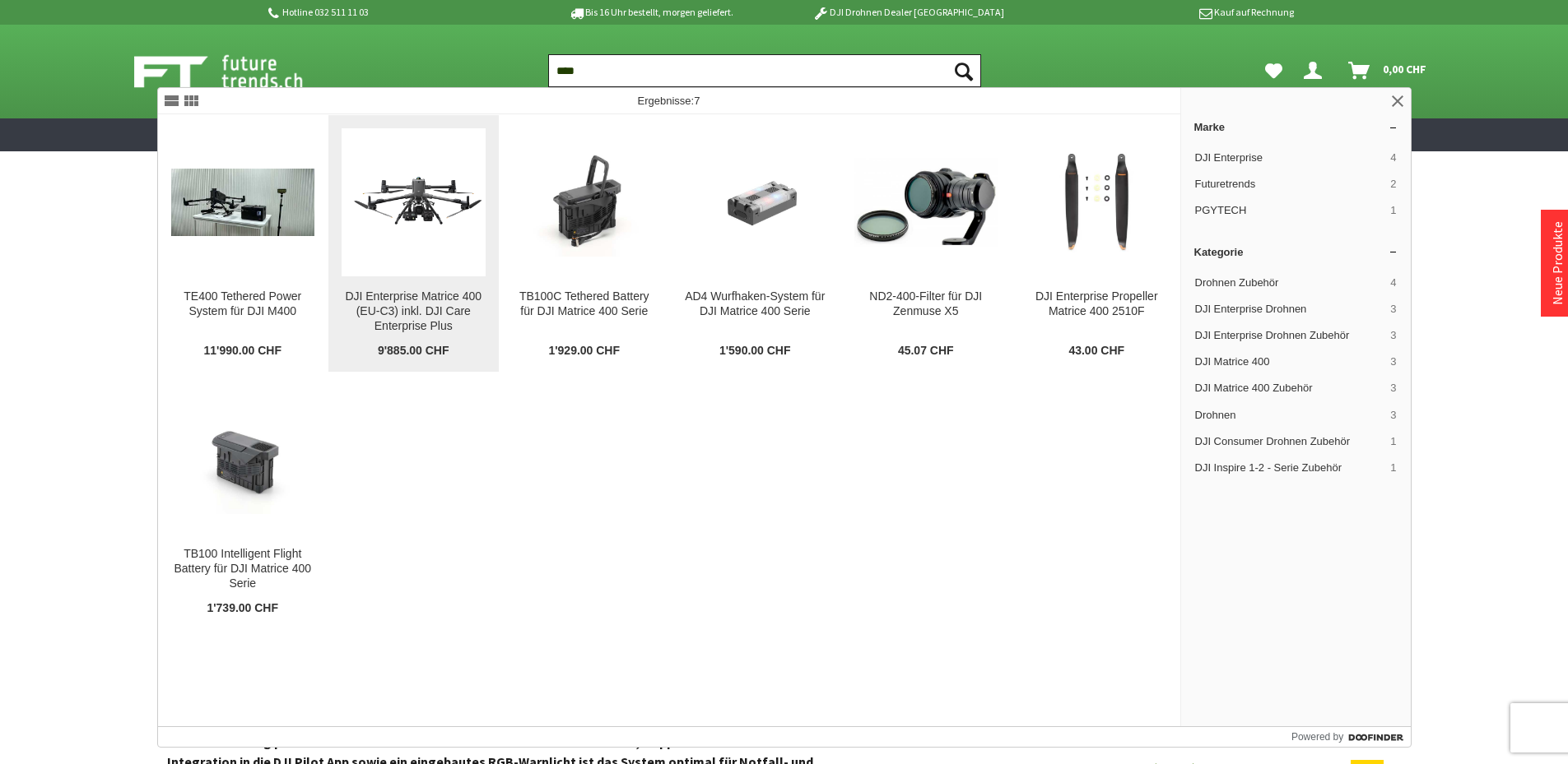
type input "****"
click at [410, 242] on img at bounding box center [413, 202] width 144 height 81
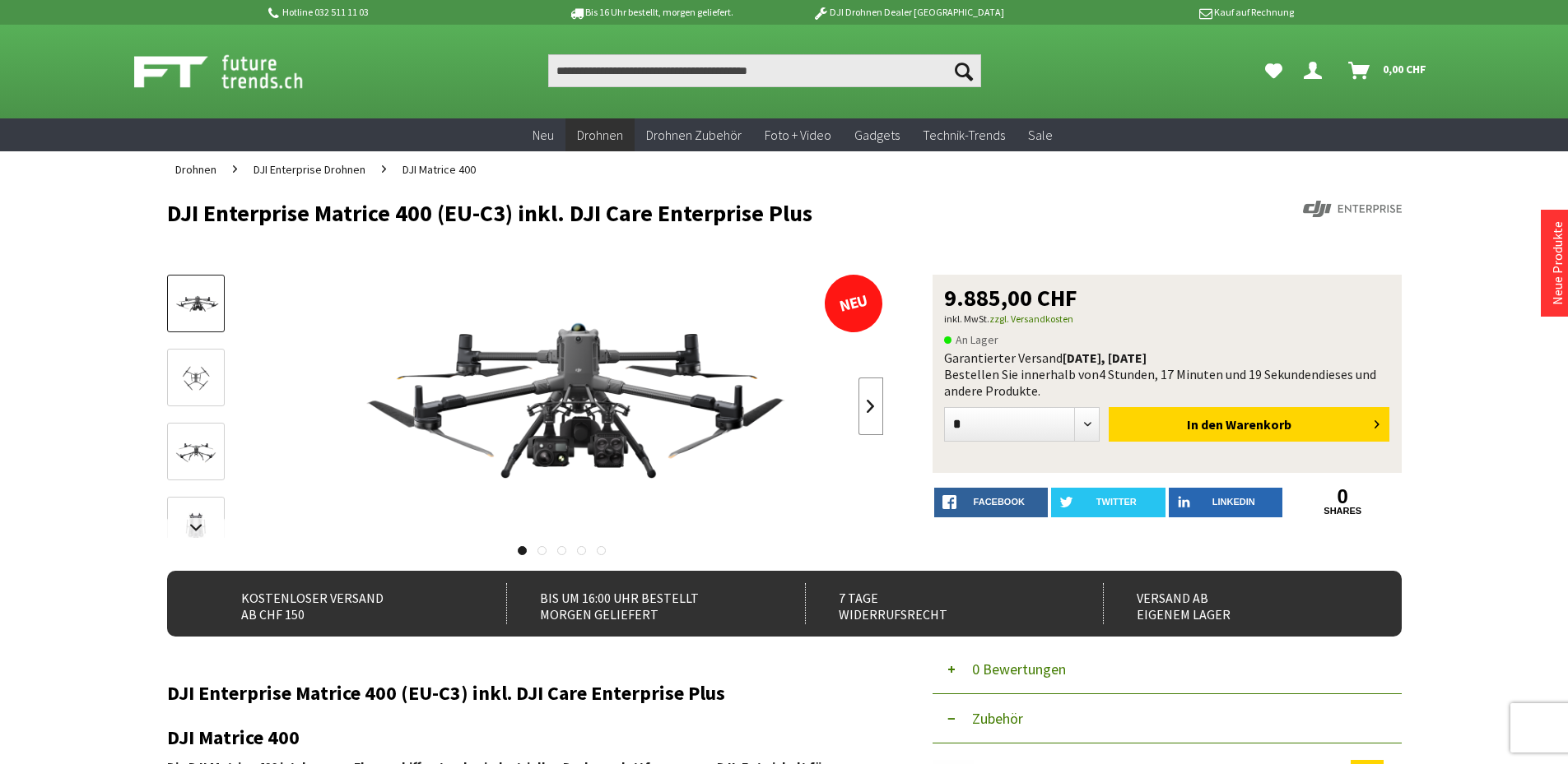
click at [862, 399] on link at bounding box center [870, 406] width 24 height 58
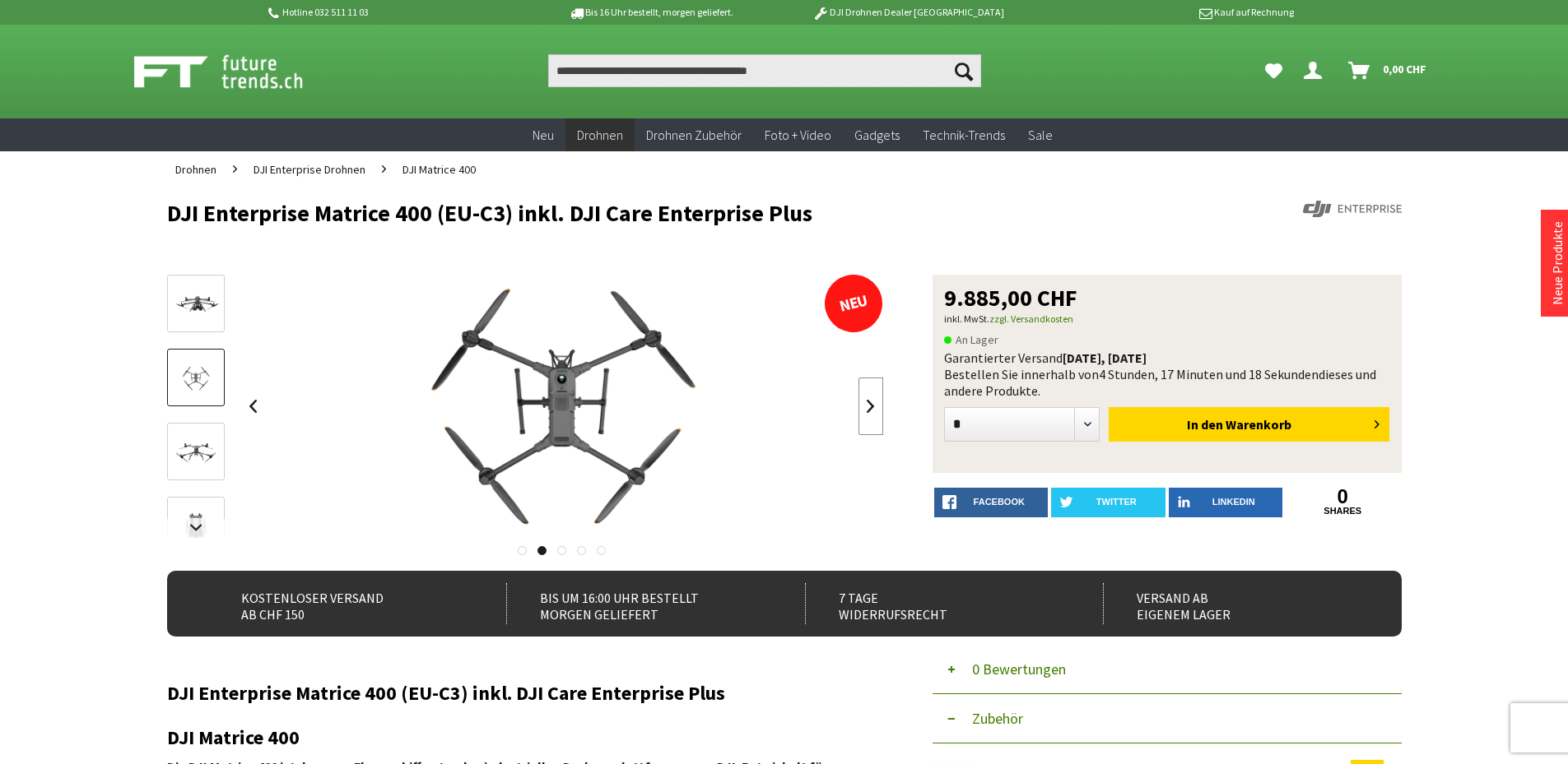
click at [862, 399] on link at bounding box center [870, 406] width 24 height 58
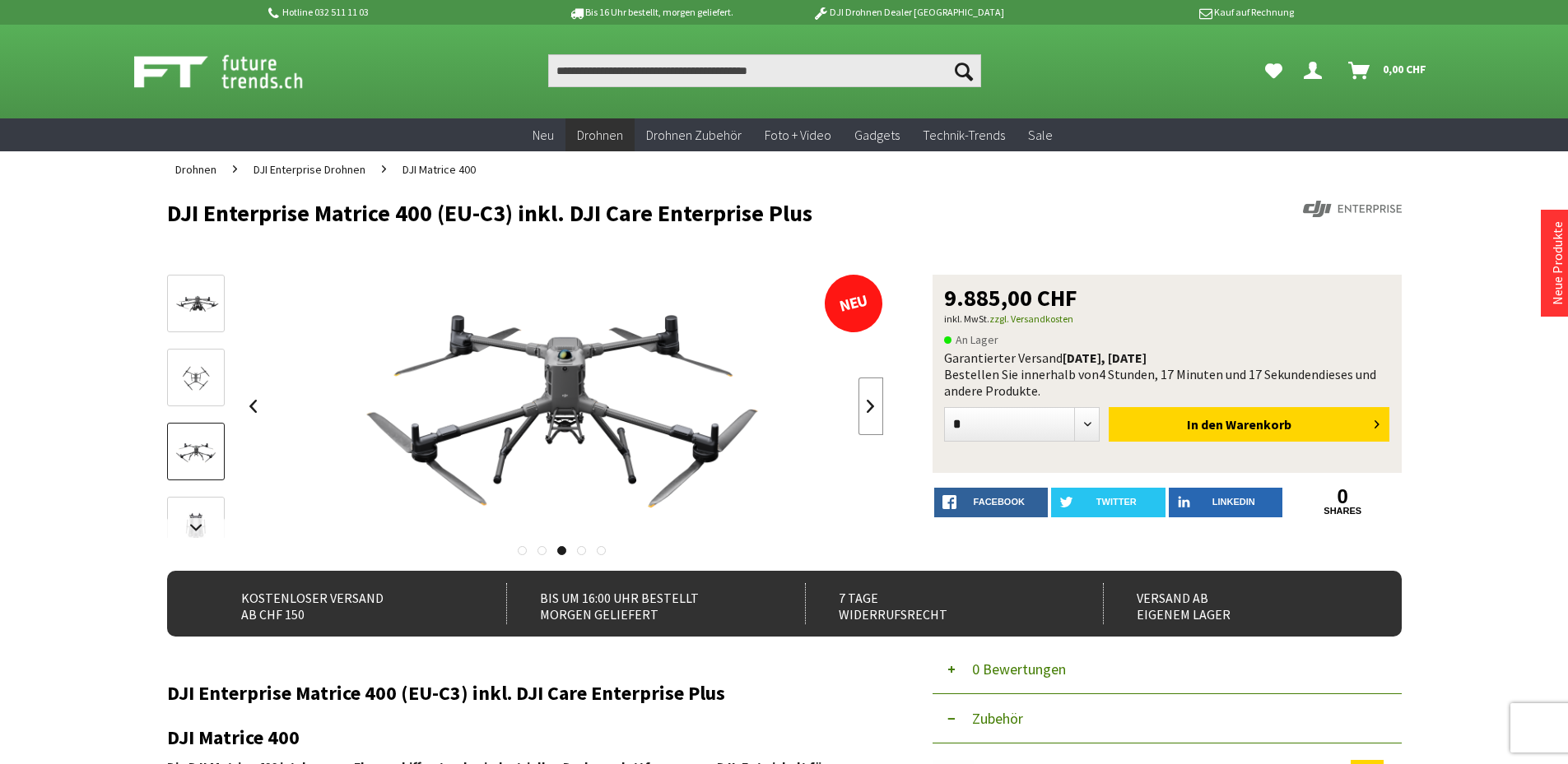
click at [862, 399] on link at bounding box center [870, 406] width 24 height 58
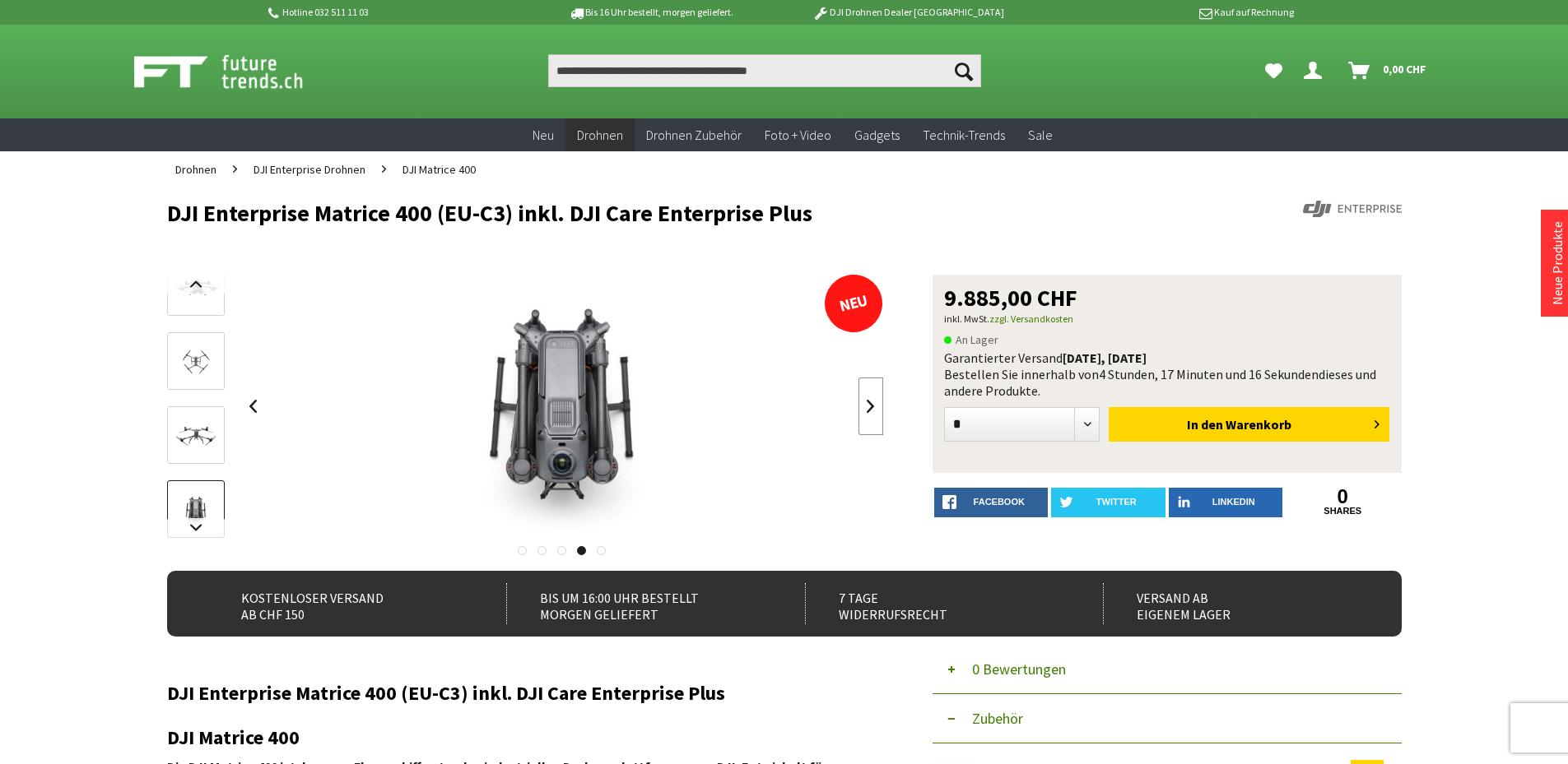
click at [862, 399] on link at bounding box center [870, 406] width 24 height 58
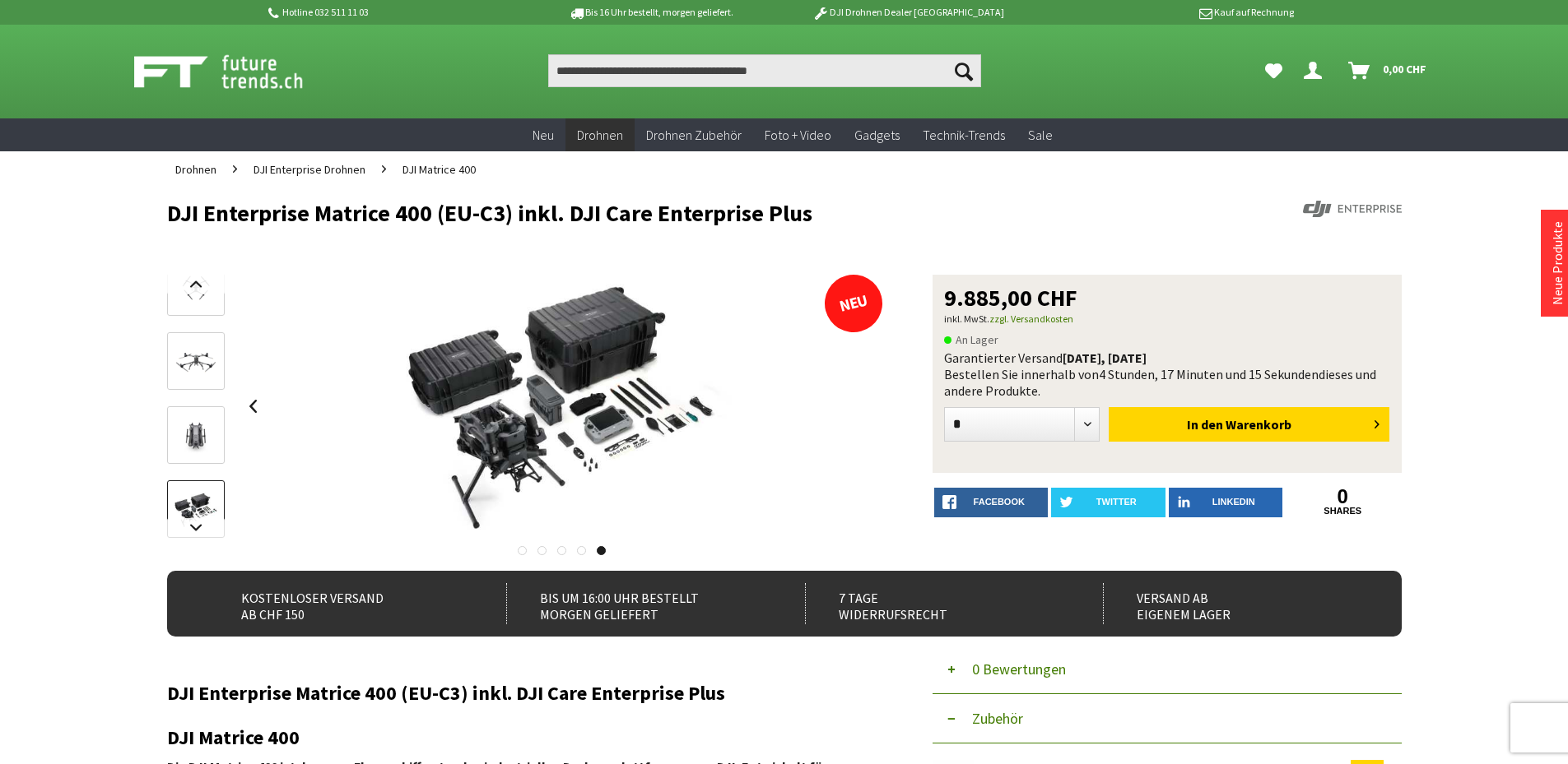
click at [862, 399] on div at bounding box center [562, 406] width 642 height 264
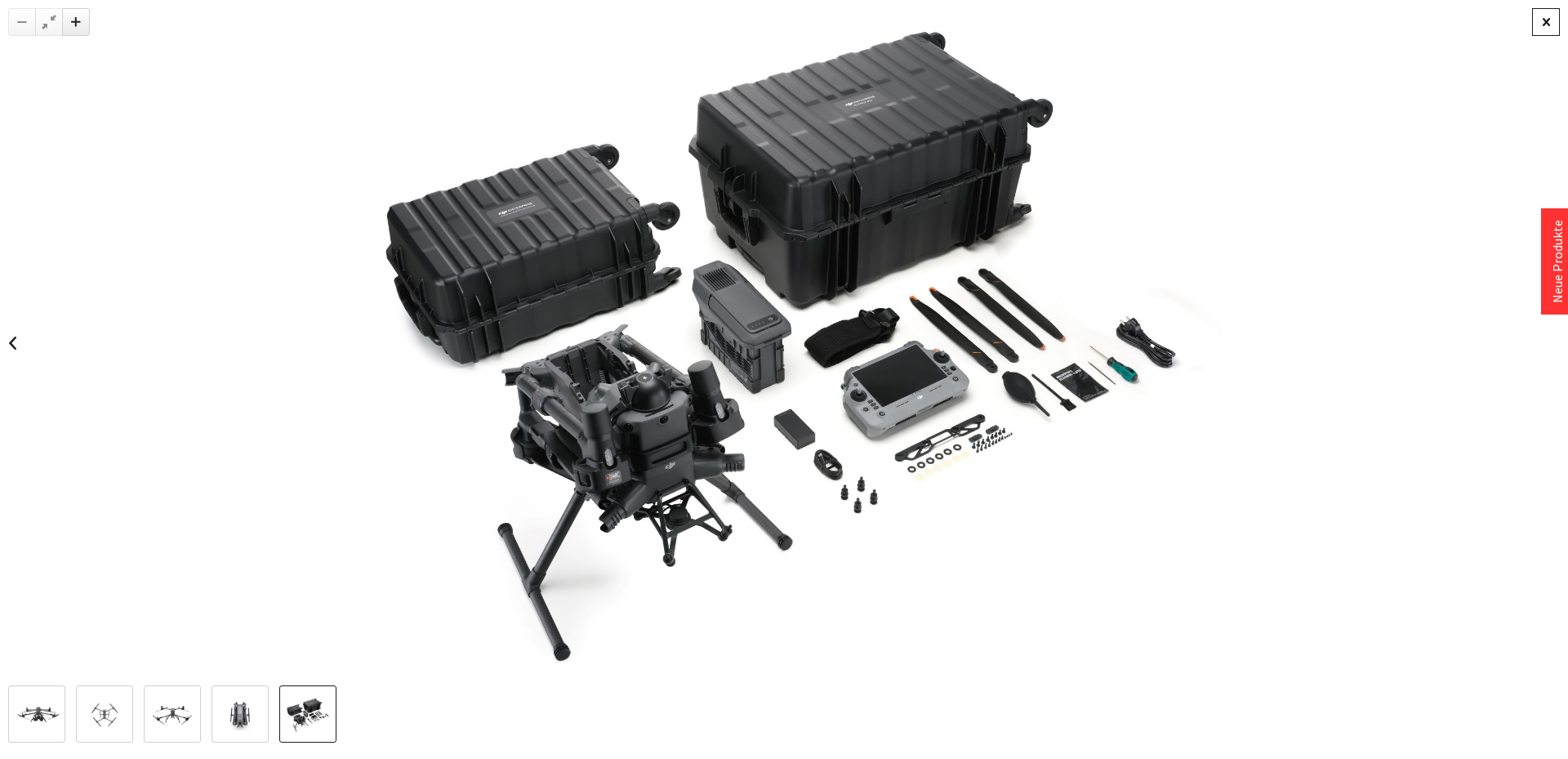
click at [1547, 18] on div at bounding box center [1545, 22] width 28 height 28
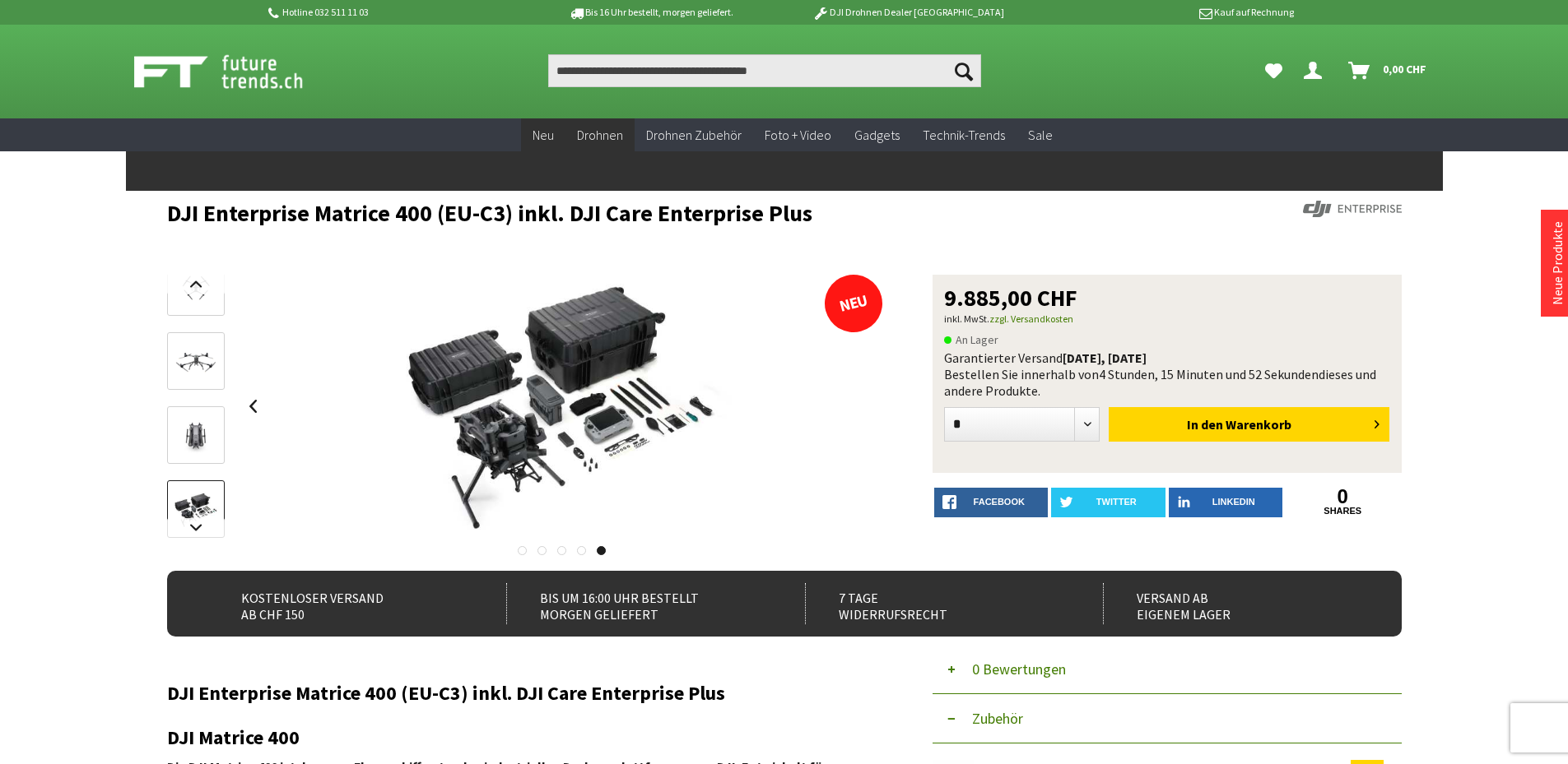
click at [543, 131] on span "Neu" at bounding box center [543, 135] width 21 height 17
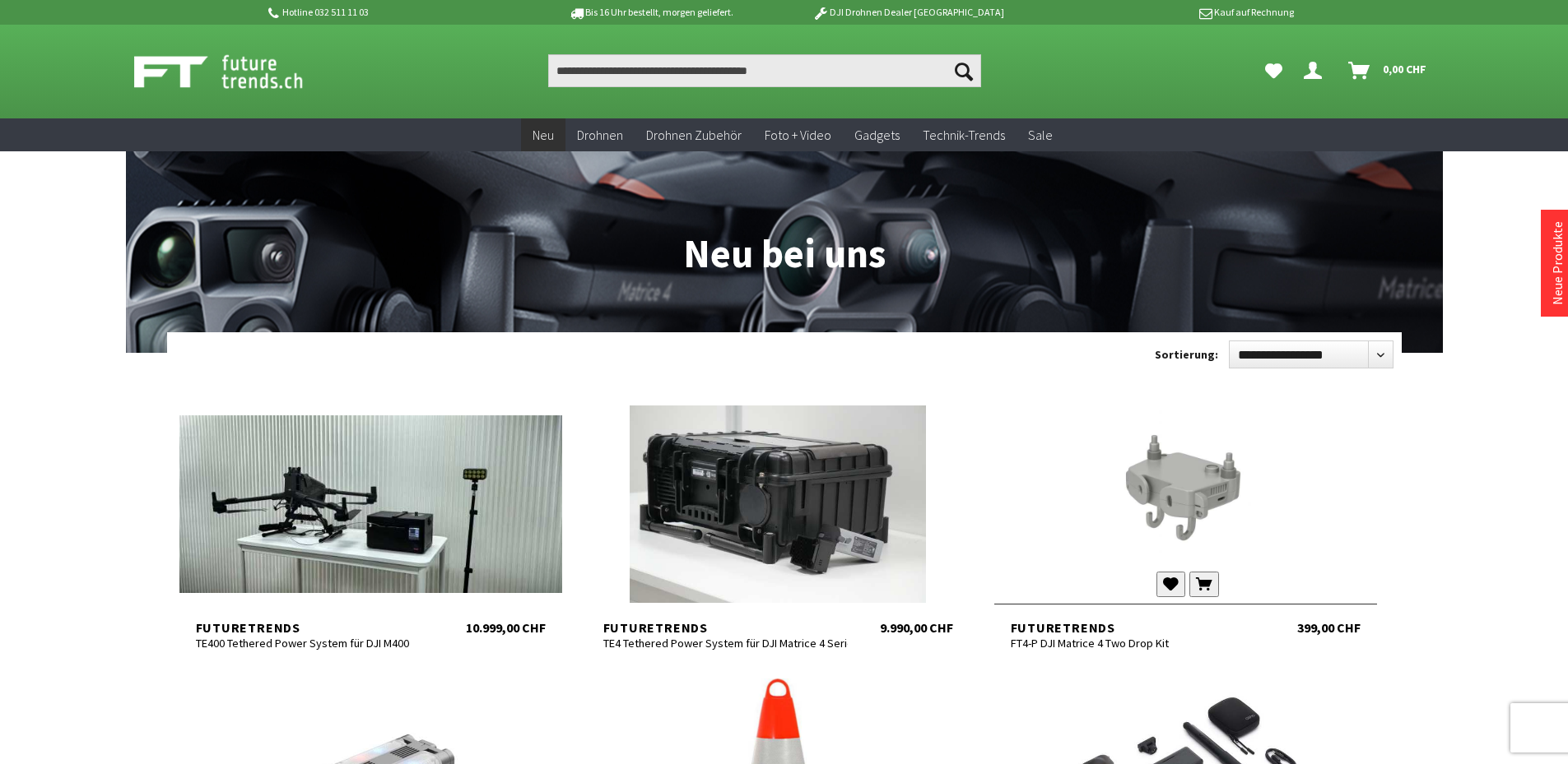
click at [1158, 518] on div at bounding box center [1186, 504] width 383 height 197
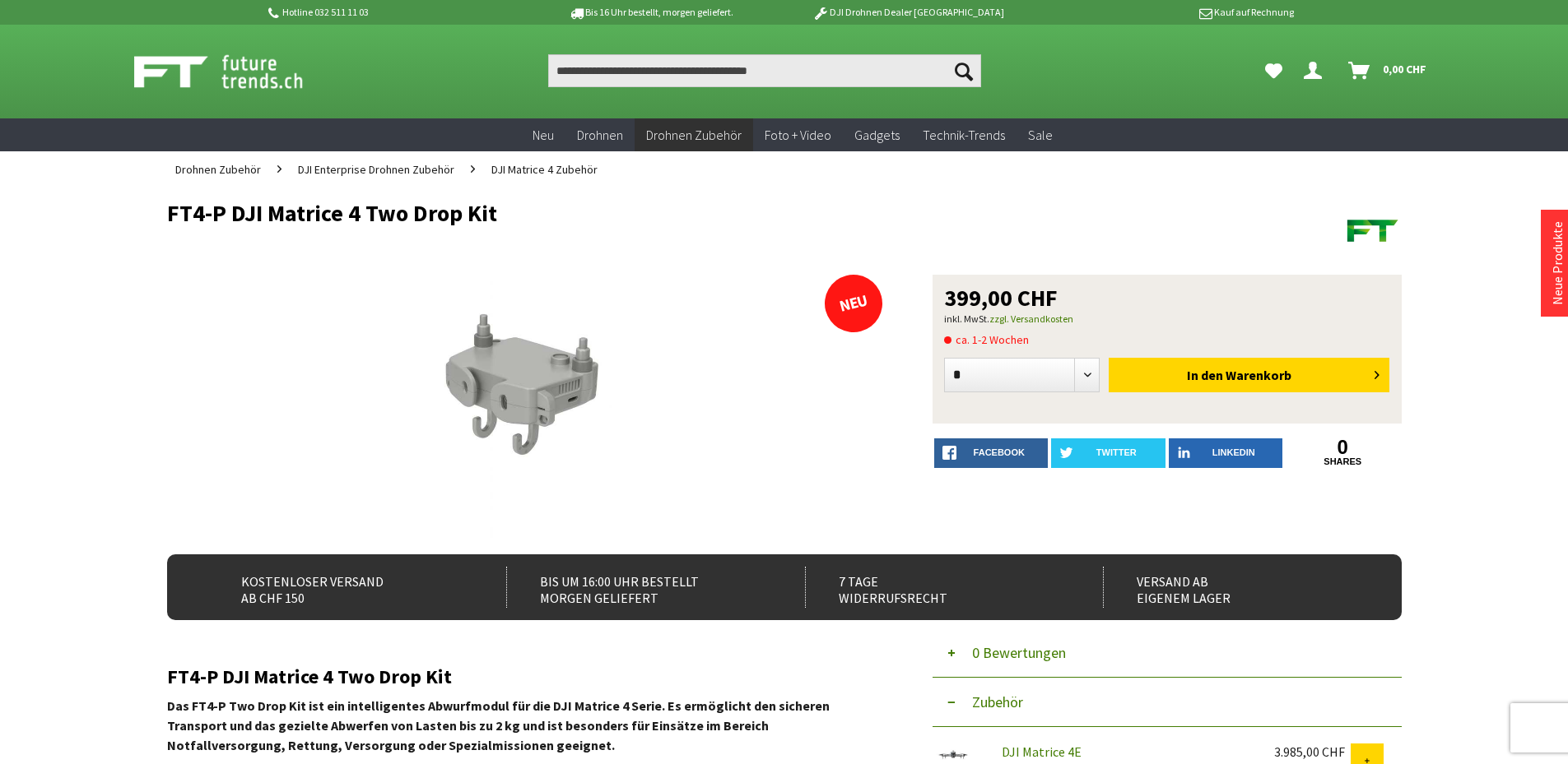
drag, startPoint x: 166, startPoint y: 209, endPoint x: 590, endPoint y: 217, distance: 424.1
click at [590, 217] on h1 "FT4-P DJI Matrice 4 Two Drop Kit" at bounding box center [661, 212] width 988 height 24
